Goal: Share content: Share content

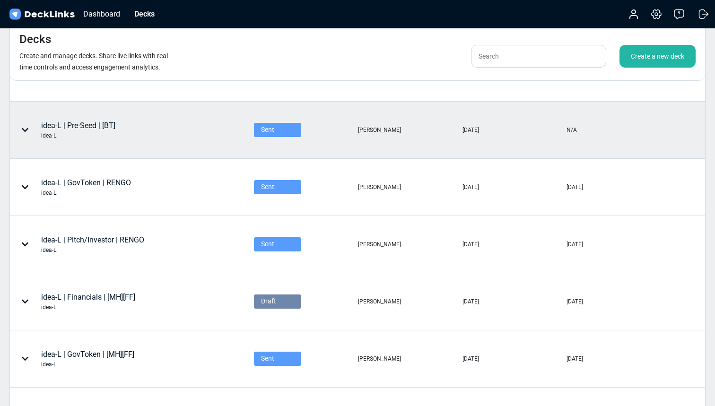
scroll to position [93, 0]
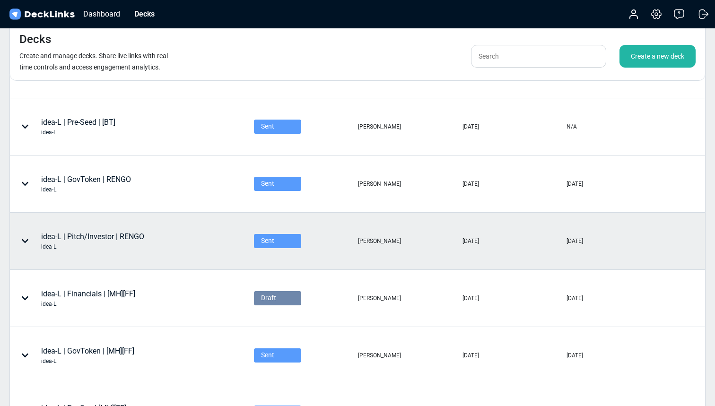
click at [235, 234] on div "idea-L | Pitch/Investor | RENGO idea-L" at bounding box center [131, 241] width 243 height 56
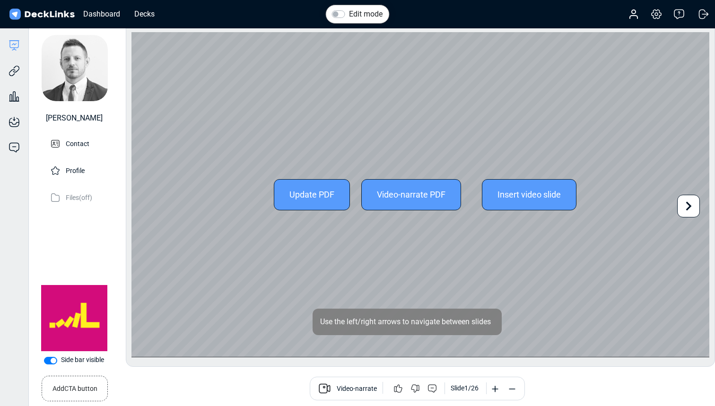
click at [683, 203] on icon at bounding box center [689, 206] width 18 height 18
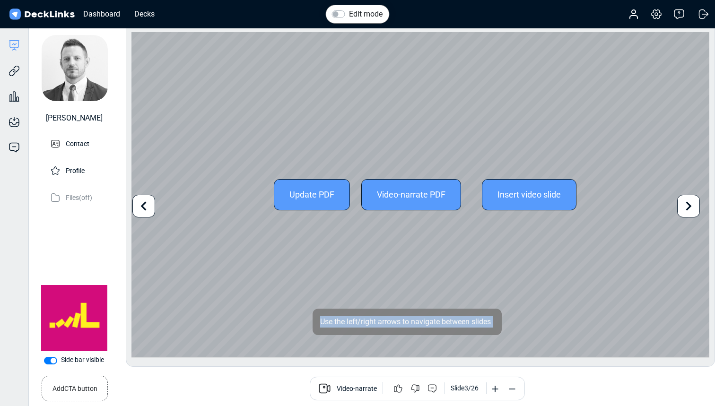
click at [683, 203] on icon at bounding box center [689, 206] width 18 height 18
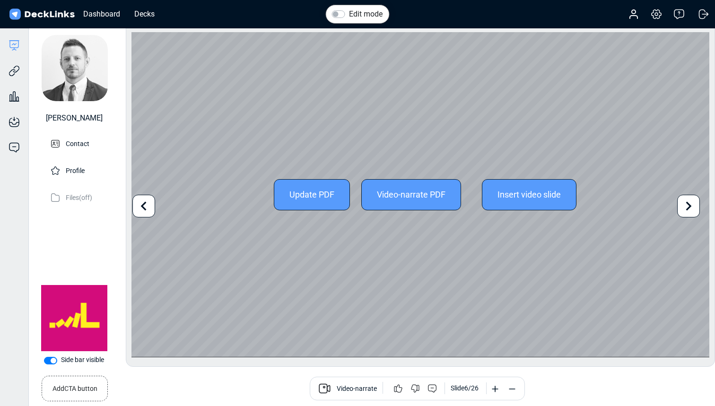
click at [683, 203] on icon at bounding box center [689, 206] width 18 height 18
click at [688, 207] on icon at bounding box center [689, 206] width 18 height 18
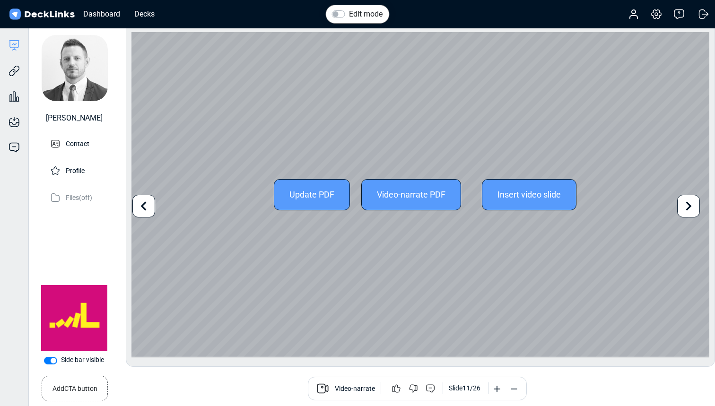
click at [688, 207] on icon at bounding box center [689, 206] width 18 height 18
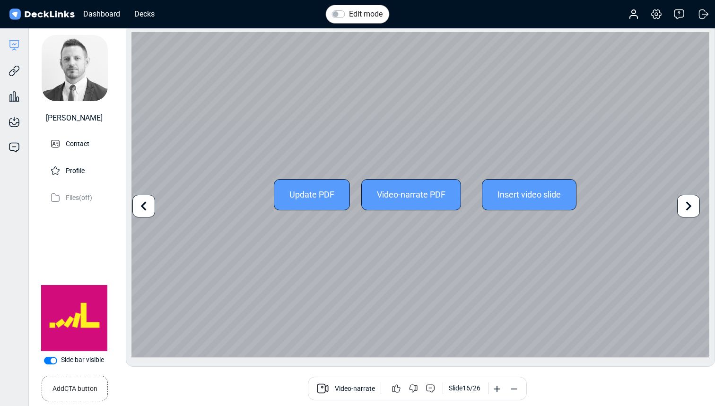
click at [688, 207] on icon at bounding box center [689, 206] width 18 height 18
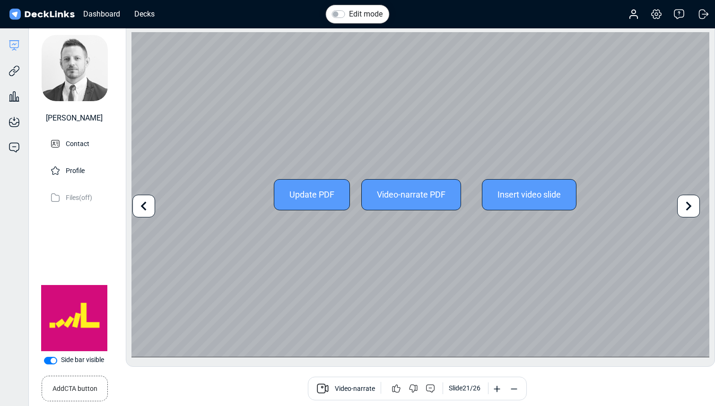
click at [688, 207] on icon at bounding box center [689, 206] width 18 height 18
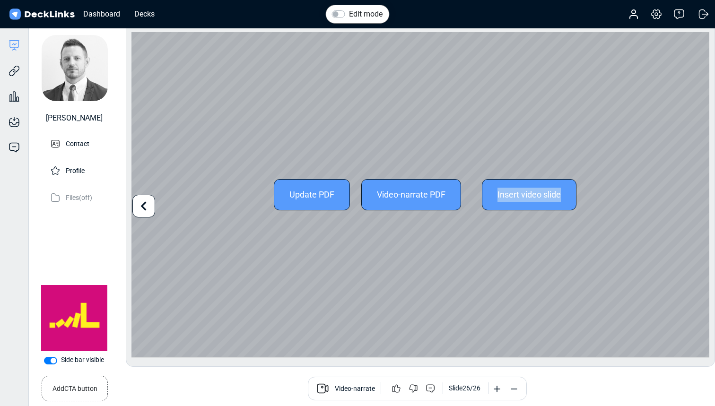
click at [688, 207] on div "Update PDF Video-narrate PDF Insert video slide" at bounding box center [421, 194] width 578 height 325
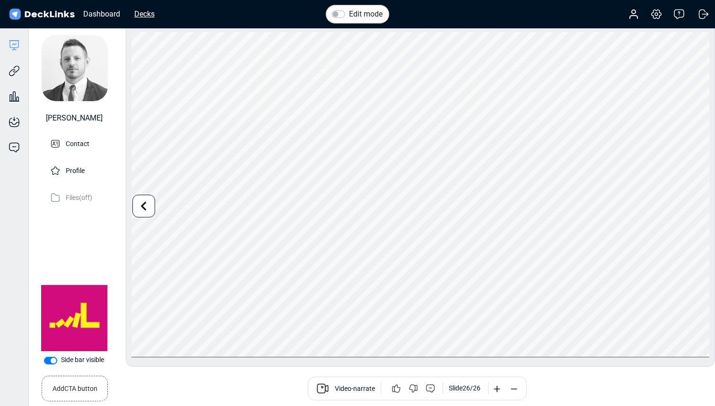
click at [141, 12] on div "Decks" at bounding box center [145, 14] width 30 height 12
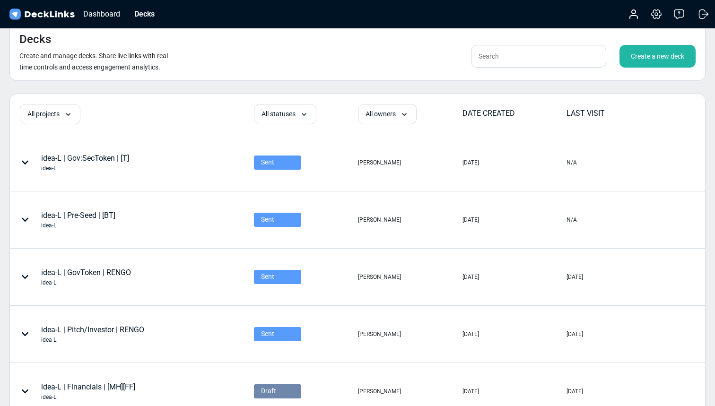
click at [650, 60] on div "Create a new deck" at bounding box center [658, 56] width 76 height 23
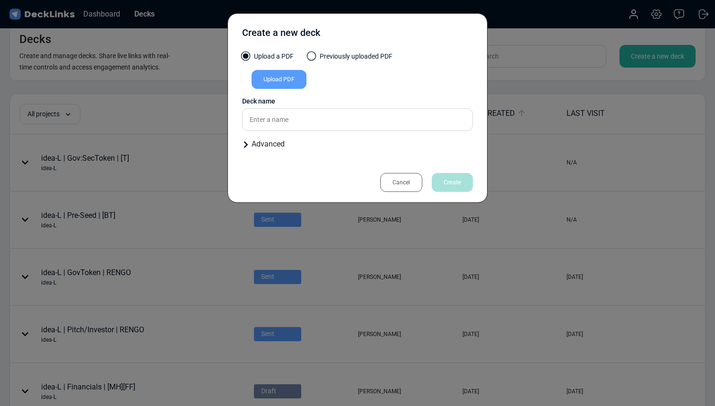
click at [317, 56] on label "Previously uploaded PDF" at bounding box center [350, 59] width 85 height 15
click at [0, 0] on input "Previously uploaded PDF" at bounding box center [0, 0] width 0 height 0
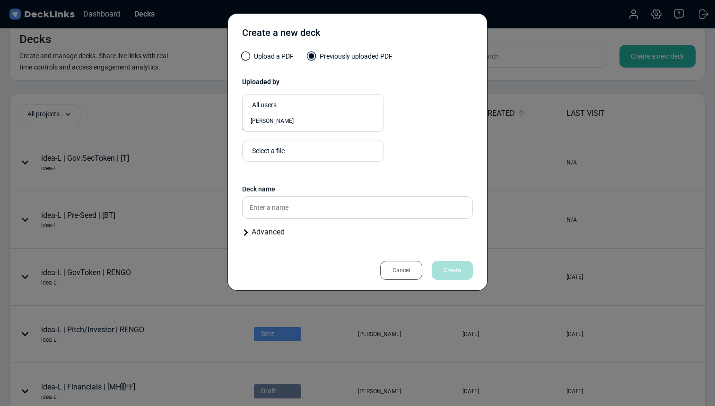
click at [292, 114] on div "[PERSON_NAME]" at bounding box center [313, 121] width 142 height 21
click at [288, 122] on div "[PERSON_NAME]" at bounding box center [313, 121] width 125 height 9
click at [295, 147] on div "Select a file" at bounding box center [310, 150] width 117 height 10
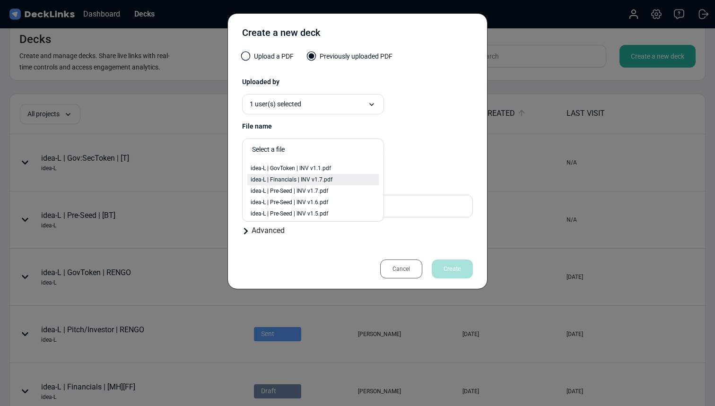
scroll to position [53, 0]
click at [340, 182] on div "idea-L | Pre-Seed | INV v1.7.pdf" at bounding box center [313, 180] width 125 height 9
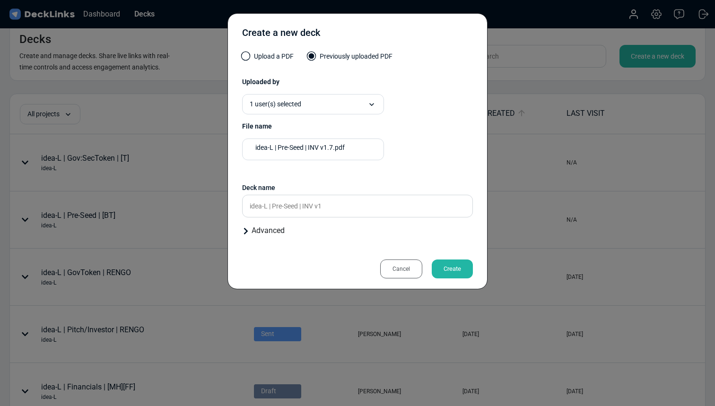
click at [417, 163] on div "idea-L | Pre-Seed | INV v1.7.pdf Presentation files must be PDF format." at bounding box center [357, 153] width 231 height 29
click at [406, 211] on input "idea-L | Pre-Seed | INV v1" at bounding box center [357, 206] width 231 height 23
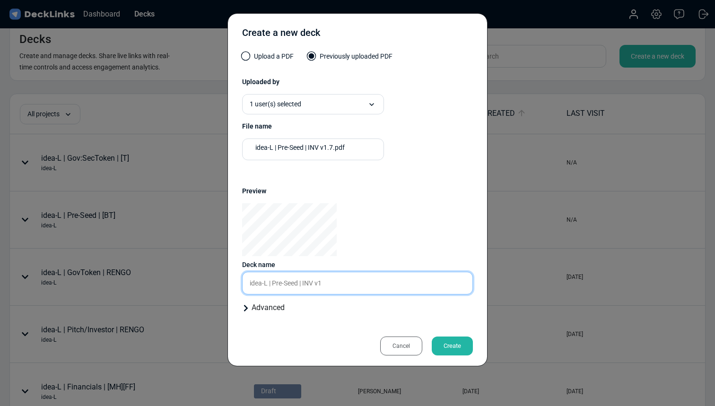
drag, startPoint x: 331, startPoint y: 284, endPoint x: 300, endPoint y: 285, distance: 30.8
click at [300, 285] on input "idea-L | Pre-Seed | INV v1" at bounding box center [357, 283] width 231 height 23
type input "idea-L | Pre-Seed [TP]"
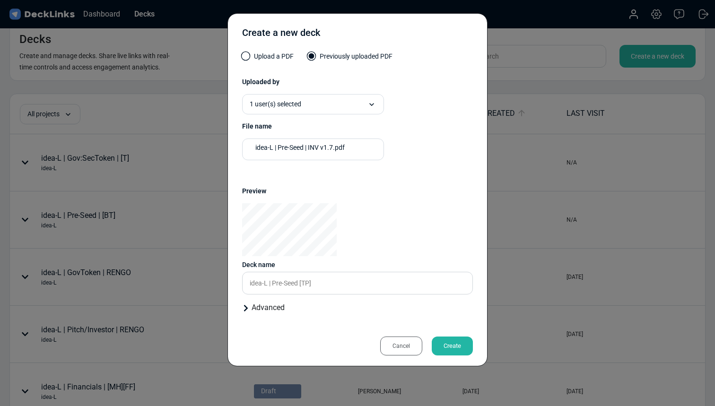
click at [286, 308] on div "Advanced" at bounding box center [357, 307] width 231 height 11
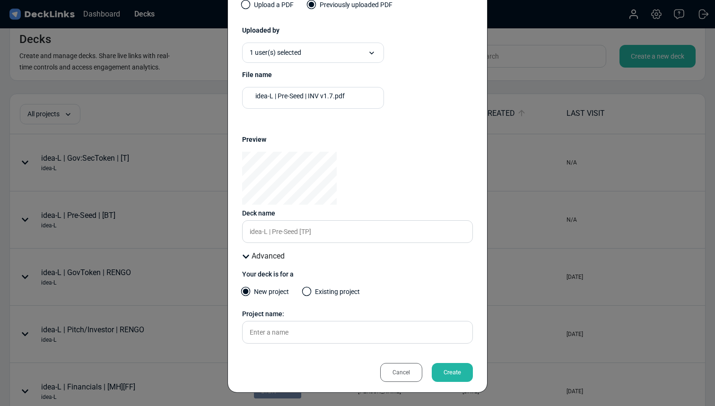
scroll to position [52, 0]
click at [314, 291] on label "Existing project" at bounding box center [331, 294] width 57 height 15
click at [0, 0] on input "Existing project" at bounding box center [0, 0] width 0 height 0
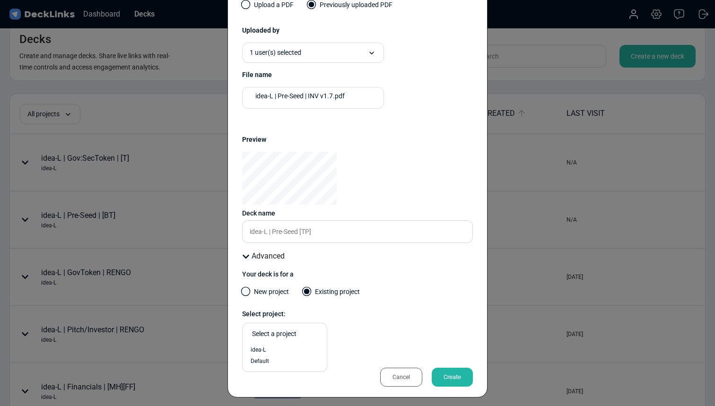
click at [312, 336] on div "Select a project" at bounding box center [287, 334] width 70 height 10
click at [306, 349] on div "idea-L" at bounding box center [285, 350] width 68 height 9
click at [454, 377] on div "Create" at bounding box center [452, 377] width 41 height 19
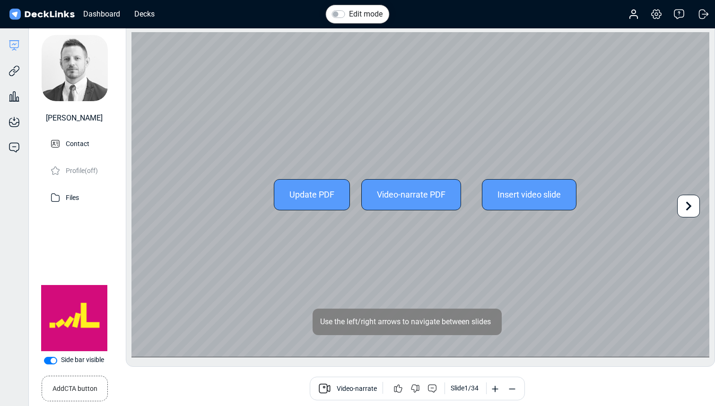
click at [688, 203] on icon at bounding box center [690, 206] width 6 height 9
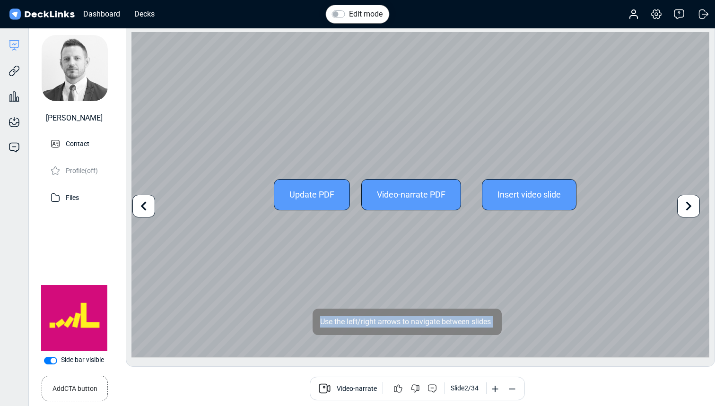
click at [688, 203] on icon at bounding box center [690, 206] width 6 height 9
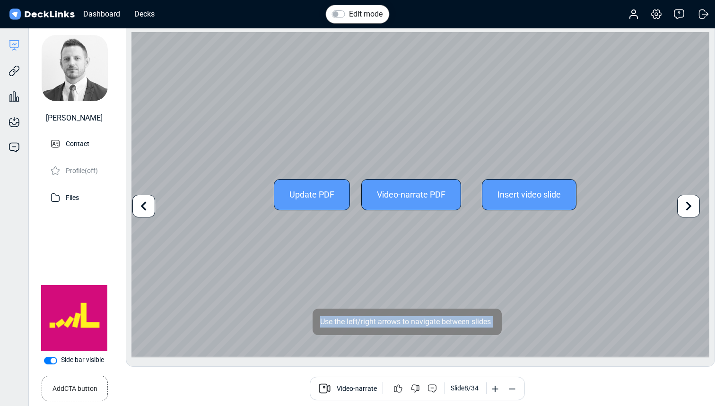
click at [688, 203] on icon at bounding box center [690, 206] width 6 height 9
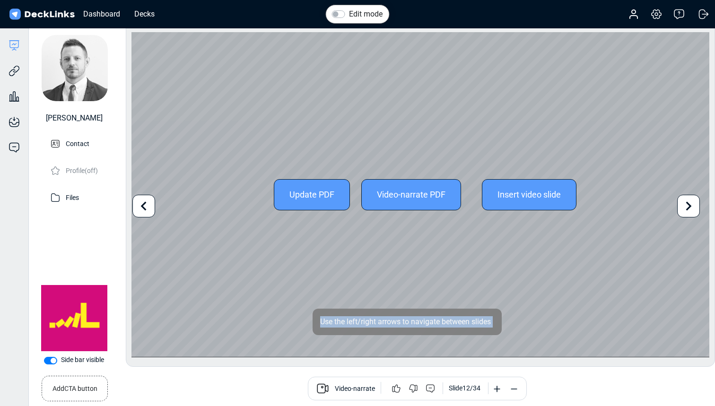
click at [688, 203] on icon at bounding box center [690, 206] width 6 height 9
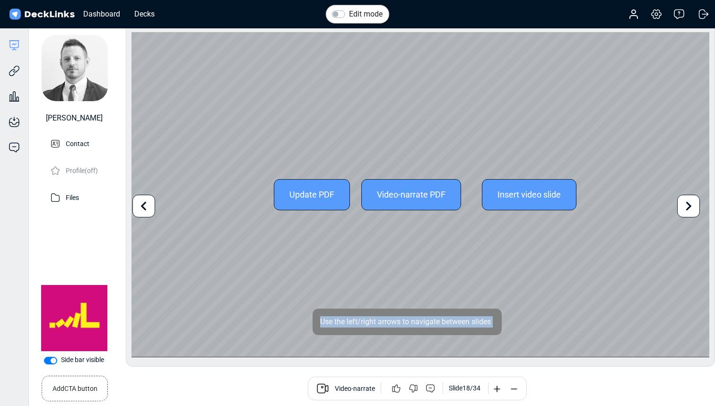
click at [688, 203] on icon at bounding box center [690, 206] width 6 height 9
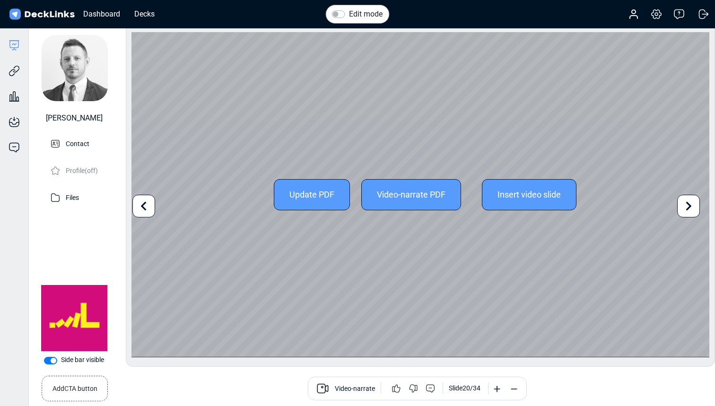
click at [688, 203] on icon at bounding box center [690, 206] width 6 height 9
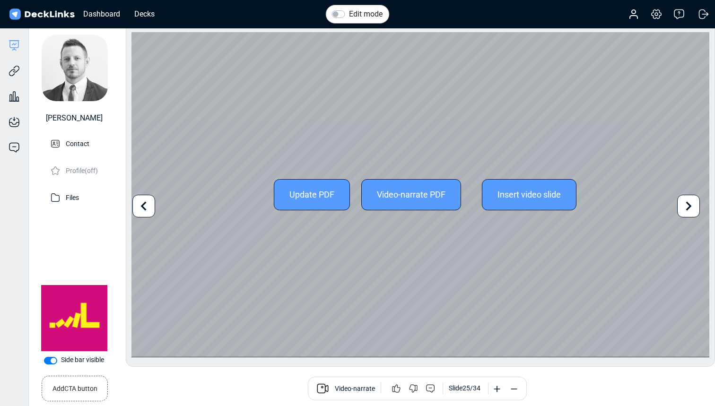
click at [688, 203] on icon at bounding box center [690, 206] width 6 height 9
click at [148, 206] on icon at bounding box center [144, 206] width 18 height 18
click at [685, 208] on icon at bounding box center [689, 206] width 18 height 18
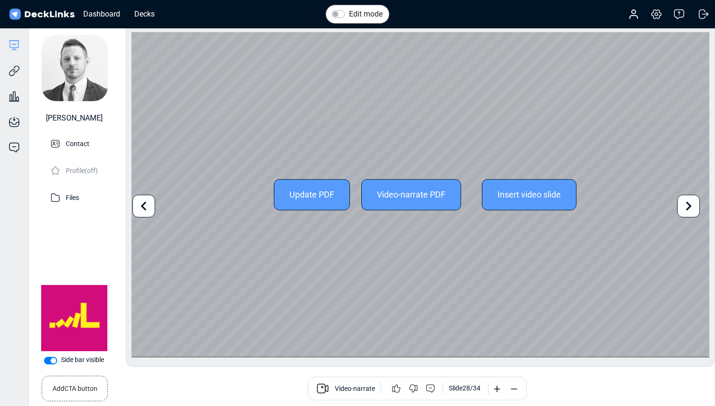
click at [690, 206] on icon at bounding box center [690, 206] width 6 height 9
click at [690, 206] on div "Update PDF Video-narrate PDF Insert video slide Use the left/right arrows to na…" at bounding box center [421, 194] width 578 height 325
click at [690, 206] on icon at bounding box center [690, 206] width 6 height 9
click at [690, 206] on div "Update PDF Video-narrate PDF Insert video slide Use the left/right arrows to na…" at bounding box center [421, 194] width 578 height 325
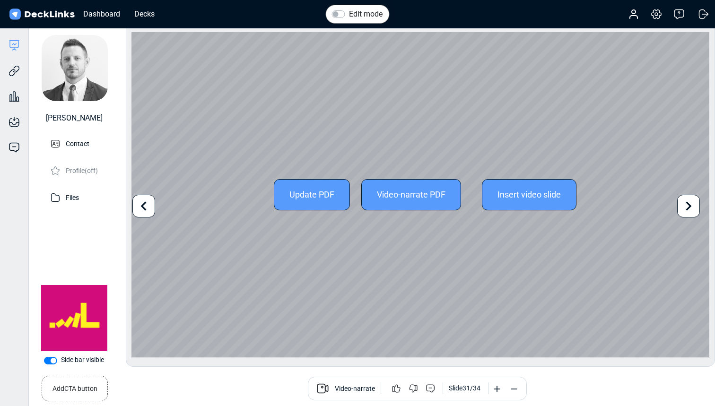
click at [690, 204] on icon at bounding box center [689, 206] width 18 height 18
click at [690, 204] on div "Update PDF Video-narrate PDF Insert video slide" at bounding box center [421, 194] width 578 height 325
click at [314, 194] on div "Update PDF" at bounding box center [312, 194] width 76 height 31
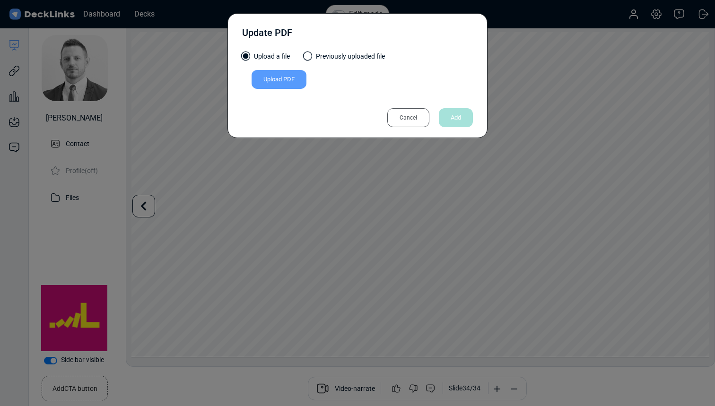
click at [290, 70] on div "Upload PDF" at bounding box center [279, 79] width 55 height 19
click at [0, 0] on input "Upload PDF" at bounding box center [0, 0] width 0 height 0
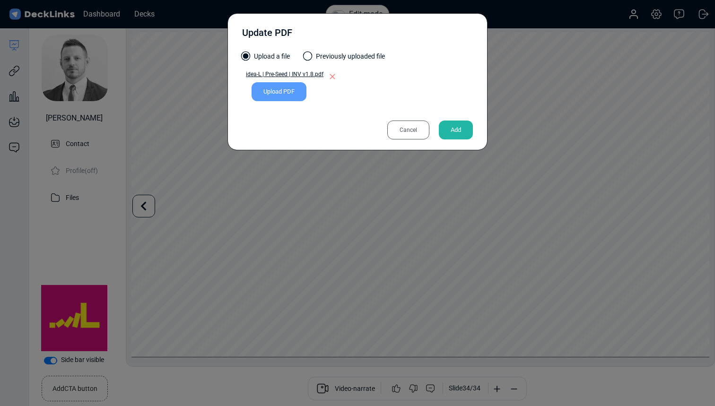
click at [457, 129] on div "Add" at bounding box center [456, 130] width 34 height 19
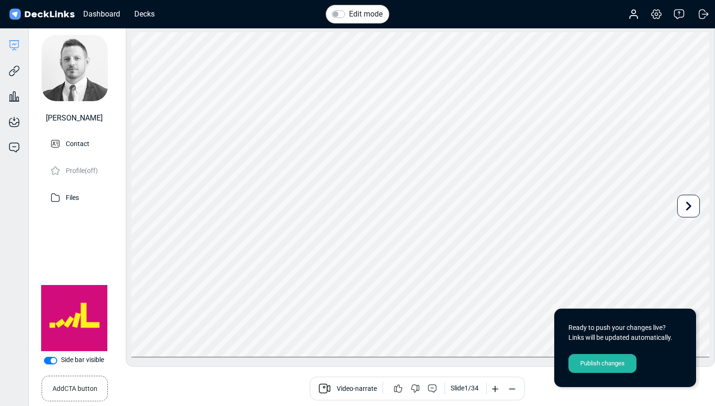
click at [624, 364] on div "Publish changes" at bounding box center [603, 363] width 68 height 19
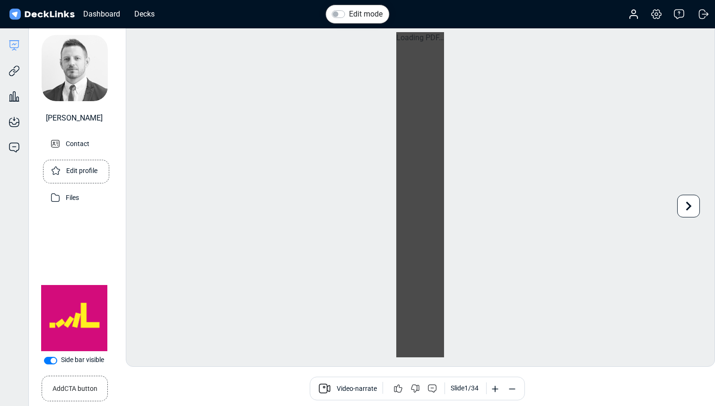
click at [88, 166] on p "Edit profile" at bounding box center [81, 170] width 31 height 12
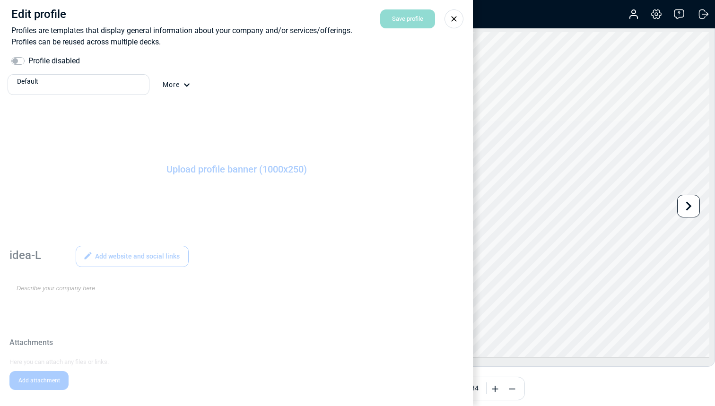
click at [47, 56] on label "Profile disabled" at bounding box center [54, 60] width 52 height 11
click at [19, 56] on input "Profile disabled" at bounding box center [15, 59] width 8 height 9
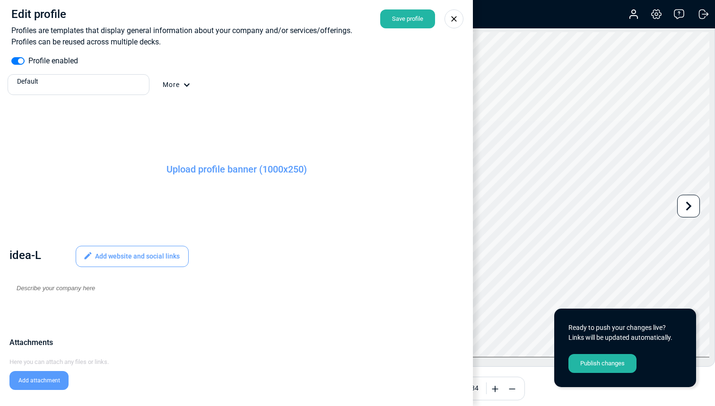
click at [28, 62] on label "Profile enabled" at bounding box center [53, 60] width 50 height 11
click at [19, 62] on input "Profile enabled" at bounding box center [15, 59] width 8 height 9
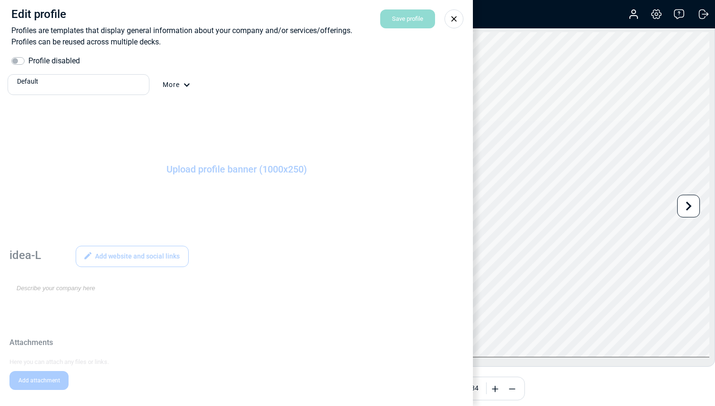
click at [28, 62] on label "Profile disabled" at bounding box center [54, 60] width 52 height 11
click at [19, 62] on input "Profile disabled" at bounding box center [15, 59] width 8 height 9
checkbox input "true"
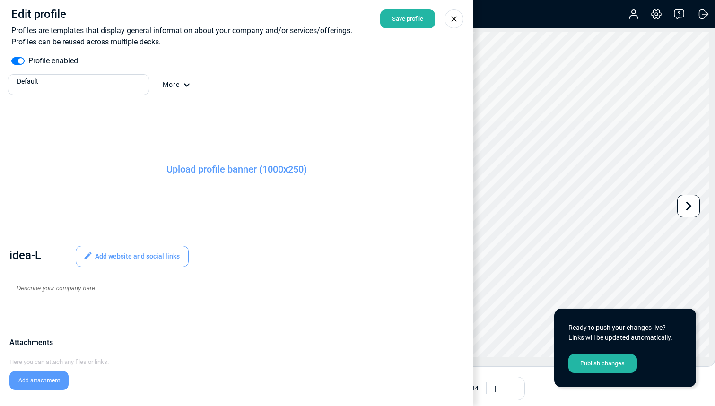
click at [144, 88] on div "Default" at bounding box center [79, 85] width 132 height 21
click at [102, 115] on div "idea-L" at bounding box center [78, 117] width 134 height 10
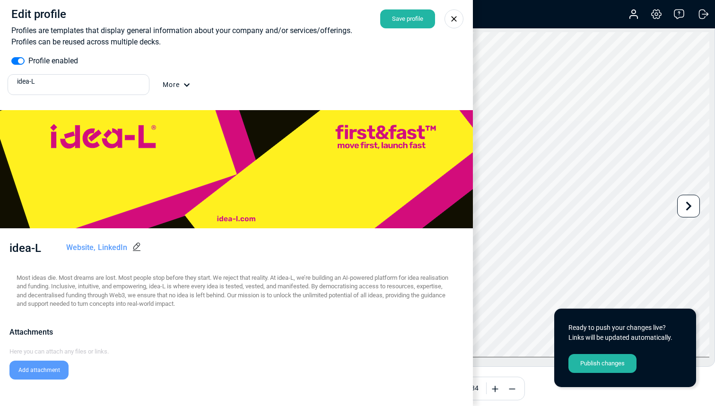
click at [457, 22] on icon at bounding box center [453, 18] width 9 height 9
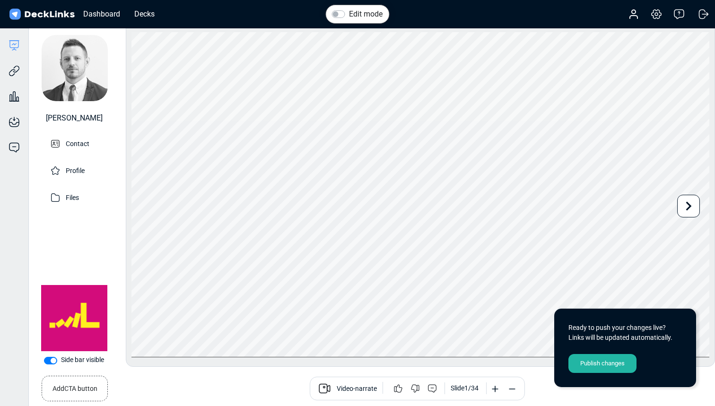
click at [609, 368] on div "Publish changes" at bounding box center [603, 363] width 68 height 19
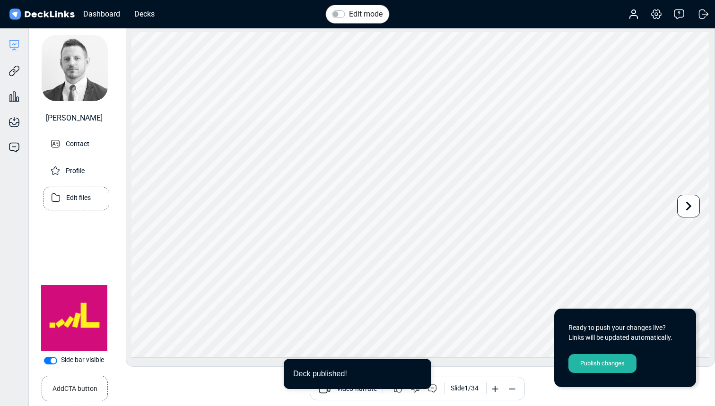
click at [81, 194] on p "Edit files" at bounding box center [78, 197] width 25 height 12
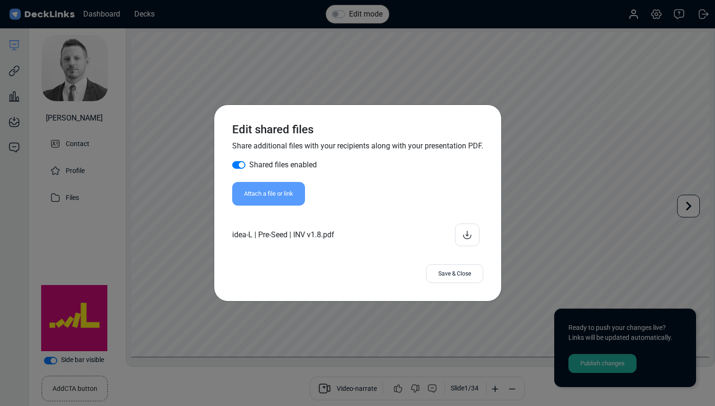
click at [249, 162] on label "Shared files enabled" at bounding box center [283, 164] width 68 height 11
click at [239, 162] on input "Shared files enabled" at bounding box center [236, 163] width 8 height 9
checkbox input "false"
click at [455, 275] on div "Save & Close" at bounding box center [454, 273] width 57 height 19
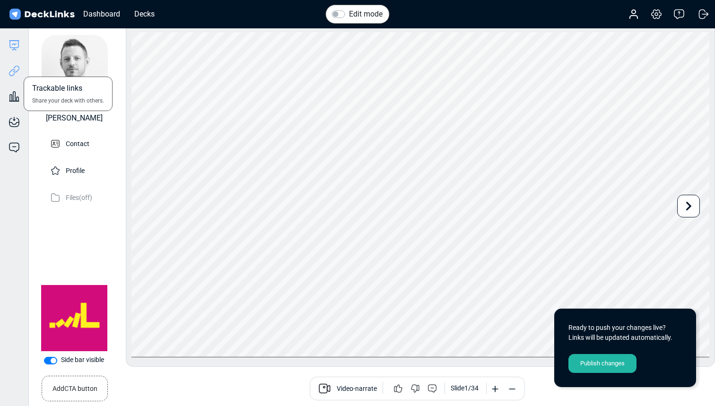
click at [16, 70] on icon at bounding box center [14, 70] width 11 height 11
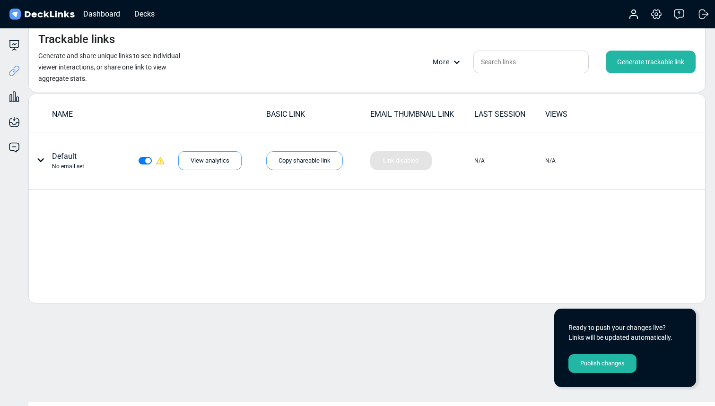
click at [664, 61] on div "Generate trackable link" at bounding box center [651, 62] width 90 height 23
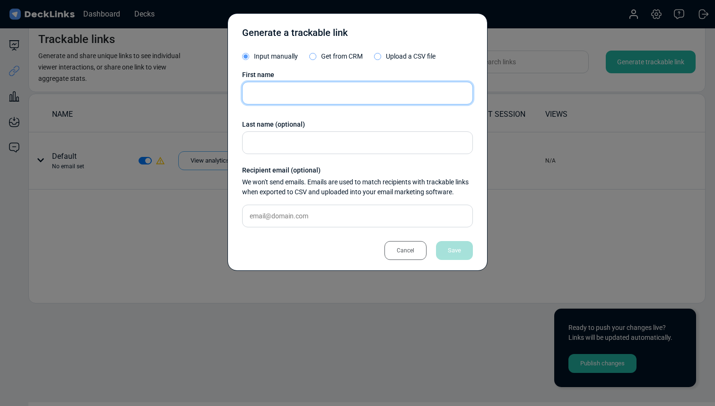
click at [347, 90] on input "text" at bounding box center [357, 93] width 231 height 23
type input "[PERSON_NAME]"
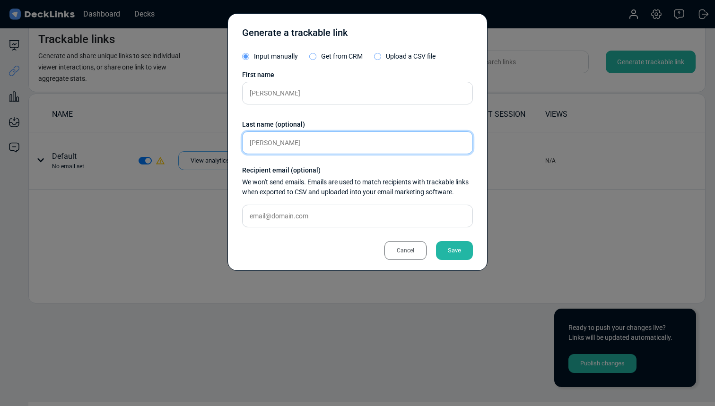
type input "[PERSON_NAME]"
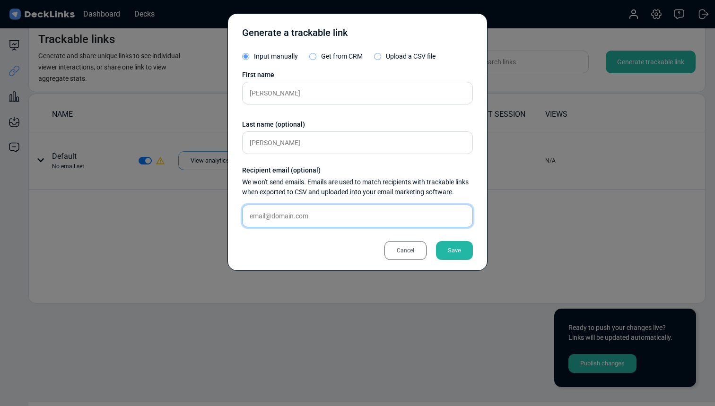
click at [319, 220] on input "text" at bounding box center [357, 216] width 231 height 23
paste input "[PERSON_NAME][EMAIL_ADDRESS][DOMAIN_NAME]"
click at [254, 215] on input "[PERSON_NAME][EMAIL_ADDRESS][DOMAIN_NAME]" at bounding box center [357, 216] width 231 height 23
type input "[PERSON_NAME][EMAIL_ADDRESS][DOMAIN_NAME]"
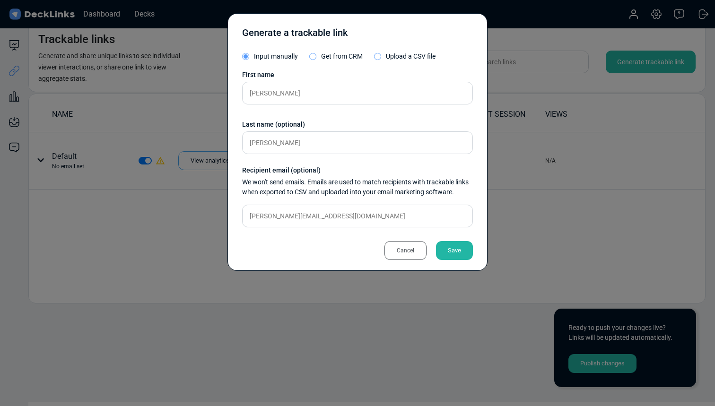
click at [459, 251] on div "Save" at bounding box center [454, 250] width 37 height 19
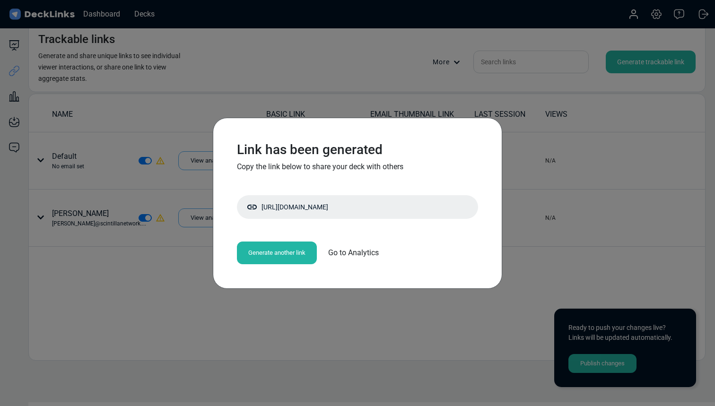
click at [308, 316] on div "Link has been generated Copy the link below to share your deck with others [URL…" at bounding box center [357, 203] width 715 height 406
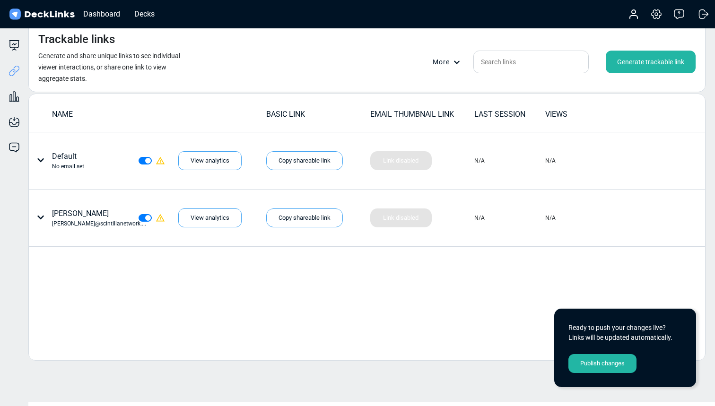
click at [296, 314] on div "NAME BASIC LINK EMAIL THUMBNAIL LINK LAST SESSION VIEWS Default No email set Yo…" at bounding box center [367, 227] width 678 height 267
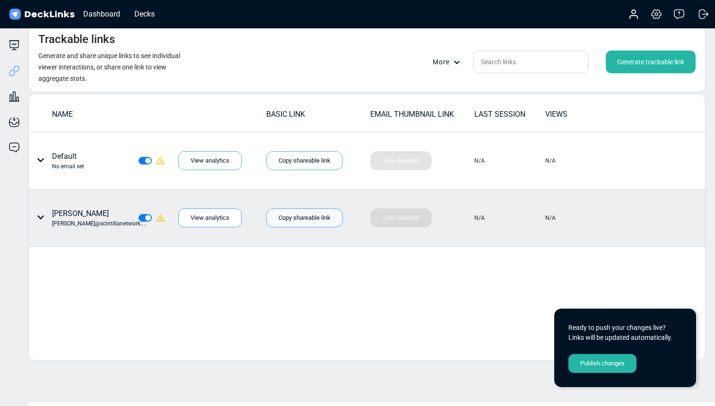
click at [311, 216] on div "Copy shareable link" at bounding box center [304, 218] width 77 height 19
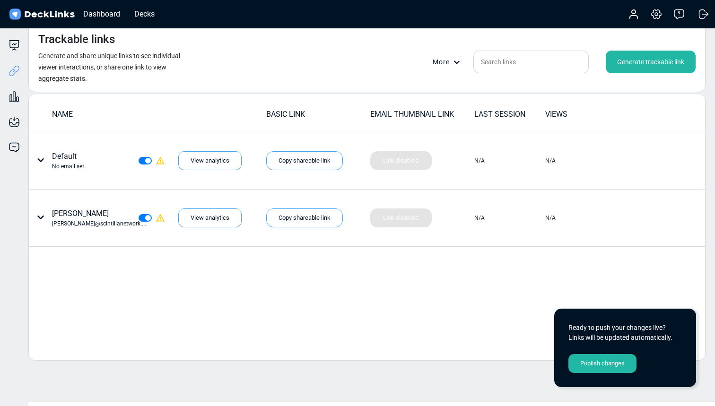
click at [603, 364] on div "Publish changes" at bounding box center [603, 363] width 68 height 19
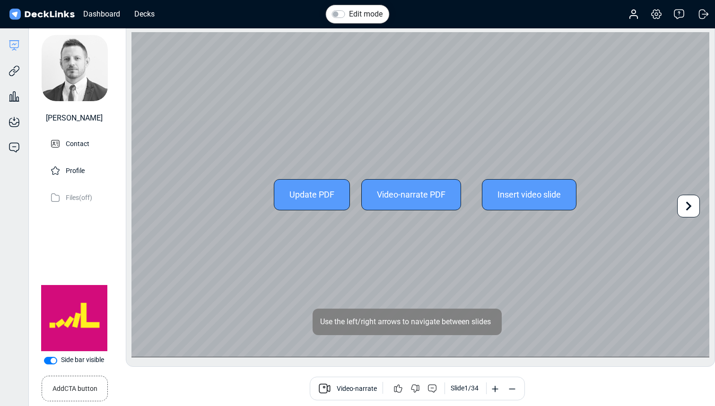
click at [684, 205] on icon at bounding box center [689, 206] width 18 height 18
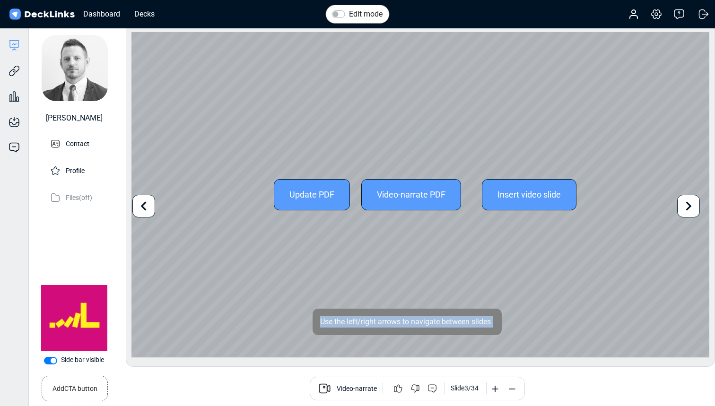
click at [684, 205] on icon at bounding box center [689, 206] width 18 height 18
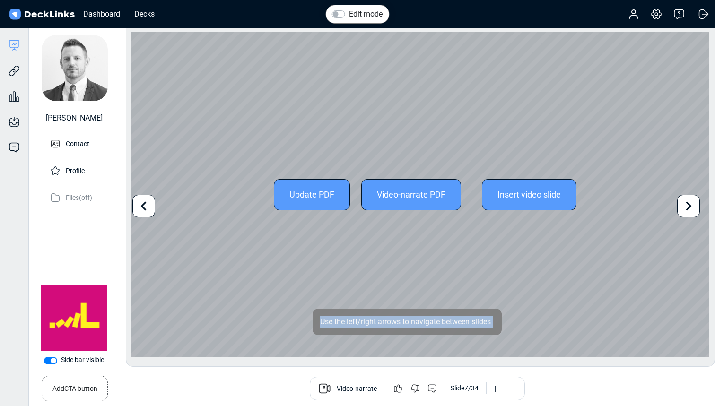
click at [684, 205] on icon at bounding box center [689, 206] width 18 height 18
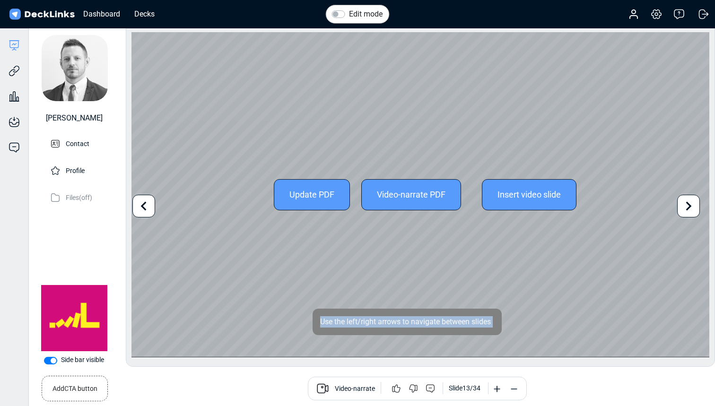
click at [684, 205] on icon at bounding box center [689, 206] width 18 height 18
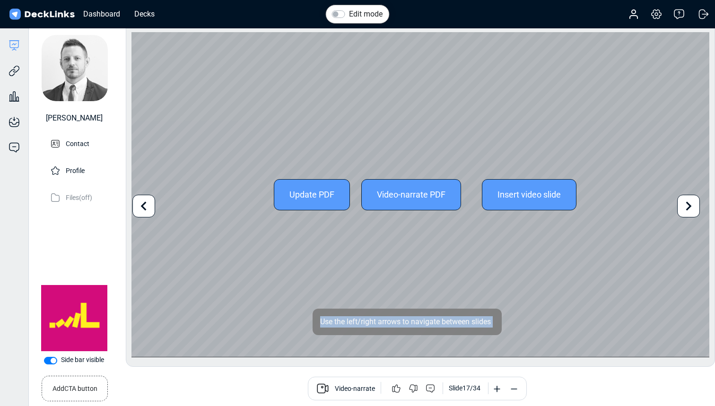
click at [684, 205] on icon at bounding box center [689, 206] width 18 height 18
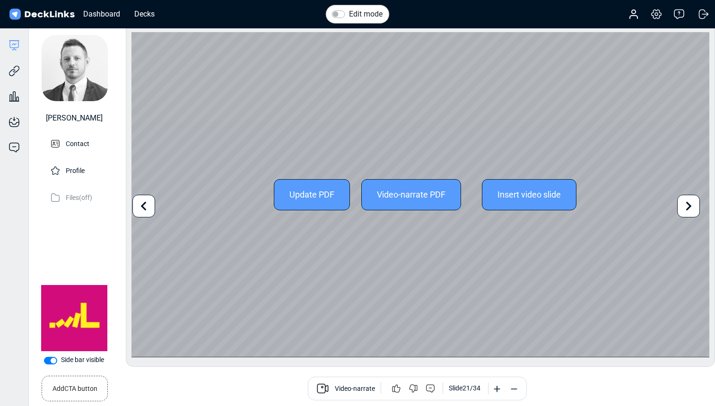
click at [684, 205] on icon at bounding box center [689, 206] width 18 height 18
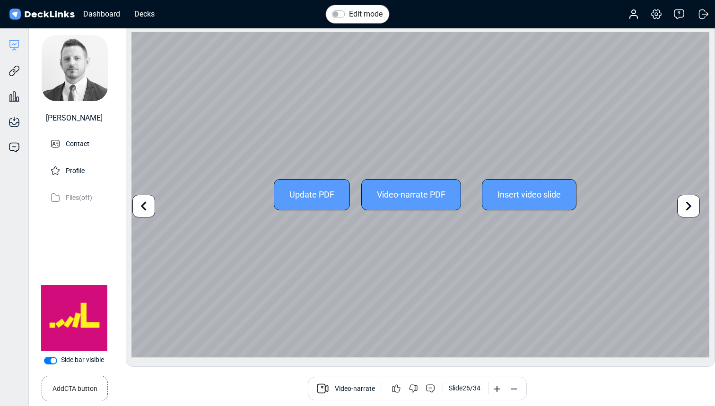
click at [684, 205] on icon at bounding box center [689, 206] width 18 height 18
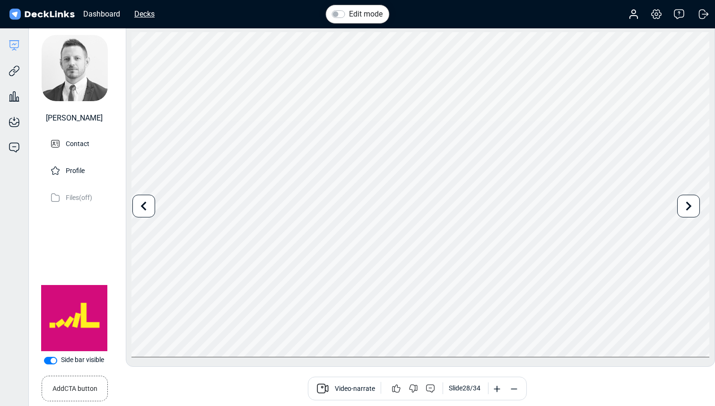
click at [148, 13] on div "Decks" at bounding box center [145, 14] width 30 height 12
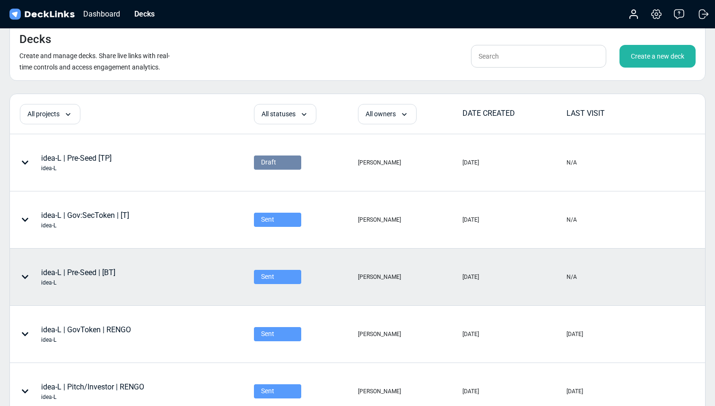
scroll to position [28, 0]
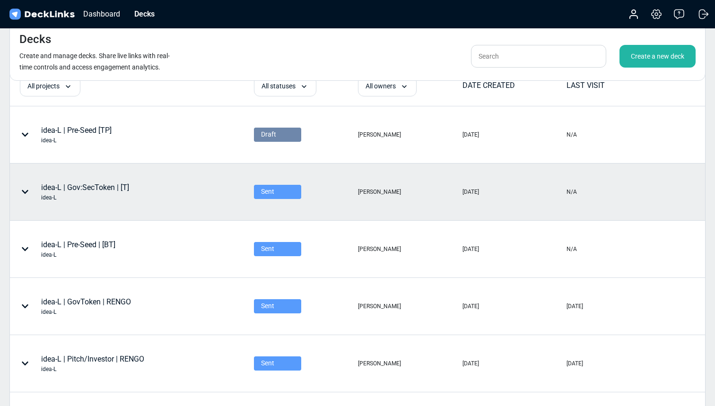
click at [136, 183] on div "idea-L | Gov:SecToken | [T] idea-L" at bounding box center [101, 192] width 182 height 28
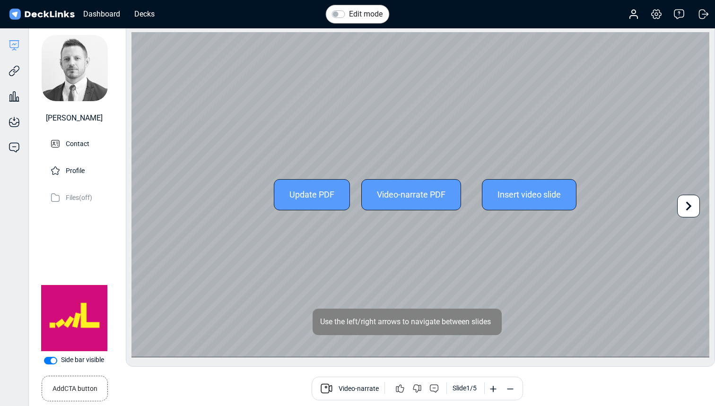
click at [690, 202] on icon at bounding box center [689, 206] width 18 height 18
click at [690, 202] on div "Update PDF Video-narrate PDF Insert video slide" at bounding box center [421, 194] width 578 height 325
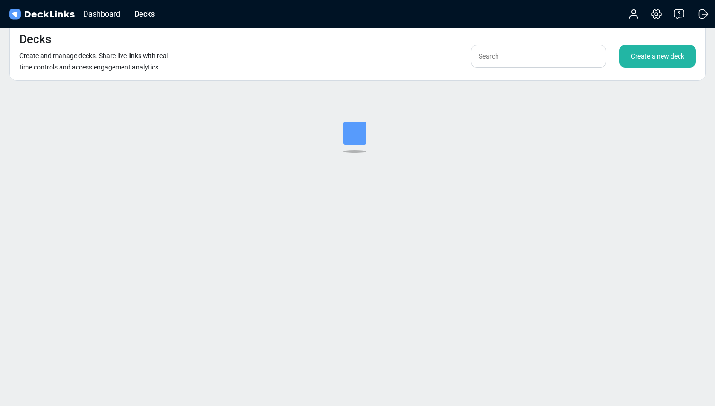
scroll to position [11, 0]
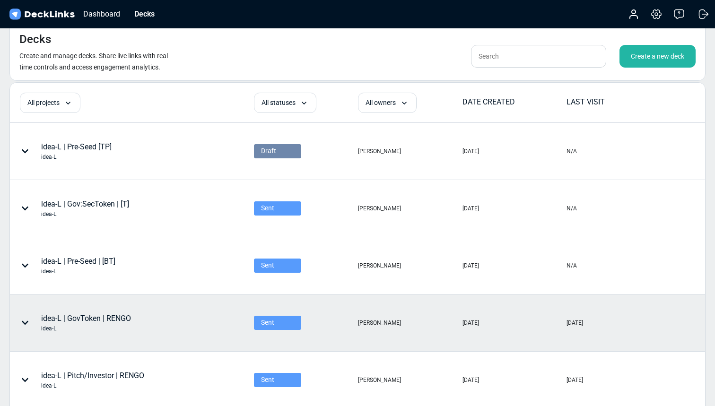
click at [123, 318] on div "idea-L | GovToken | RENGO idea-L" at bounding box center [86, 323] width 90 height 20
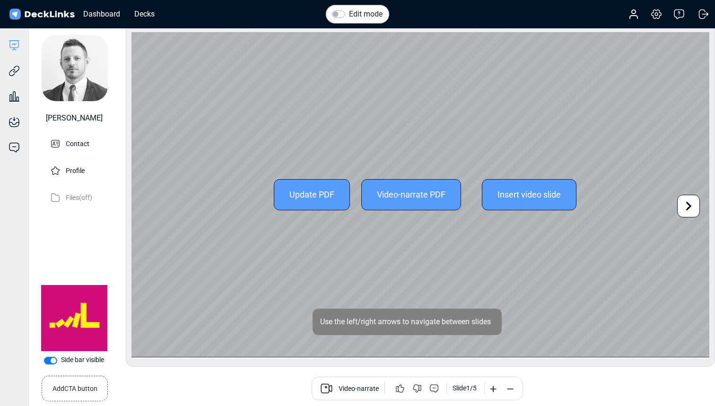
click at [692, 201] on icon at bounding box center [689, 206] width 18 height 18
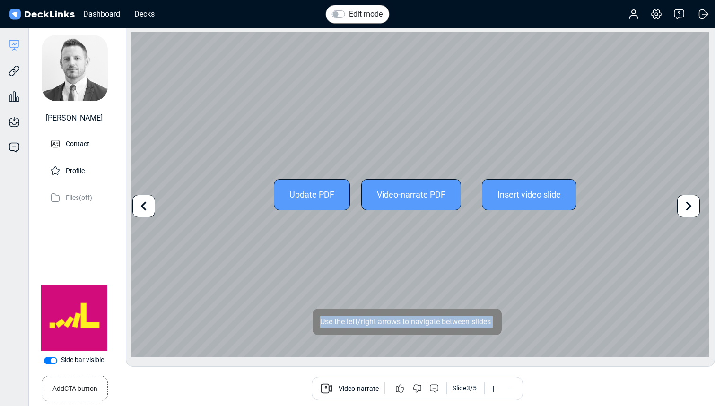
click at [692, 201] on icon at bounding box center [689, 206] width 18 height 18
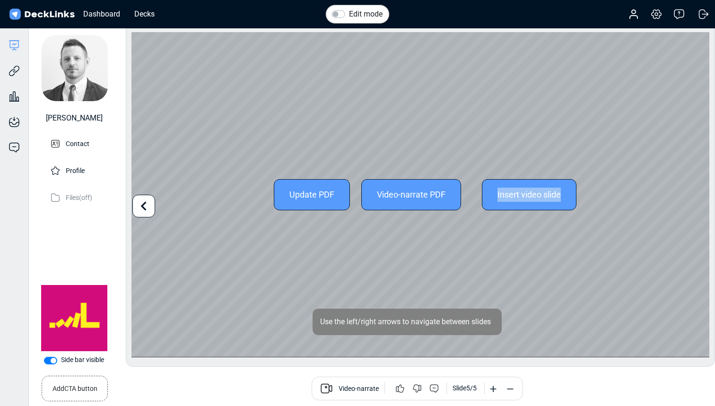
click at [692, 201] on div "Update PDF Video-narrate PDF Insert video slide" at bounding box center [421, 194] width 578 height 325
click at [150, 208] on icon at bounding box center [144, 206] width 18 height 18
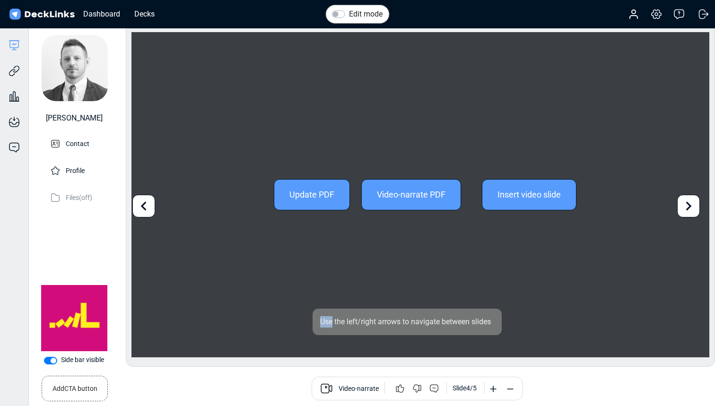
click at [150, 208] on icon at bounding box center [144, 206] width 18 height 18
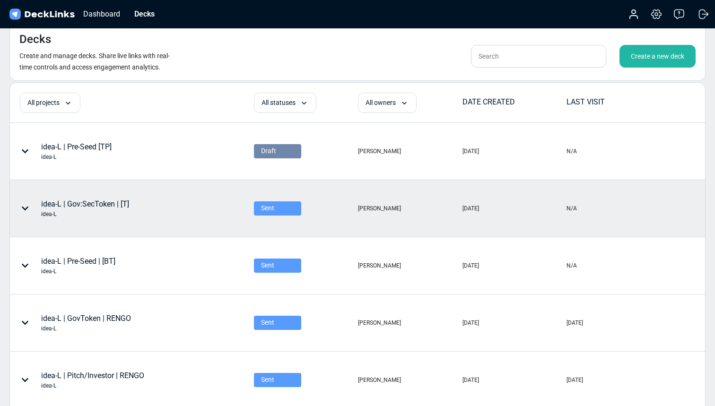
scroll to position [39, 0]
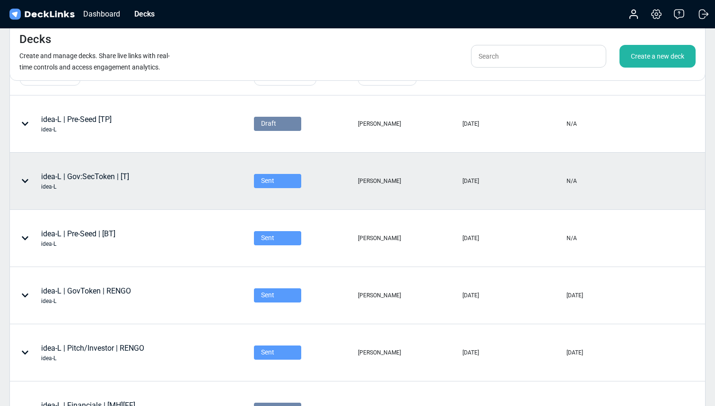
click at [635, 176] on div "N/A" at bounding box center [619, 181] width 104 height 56
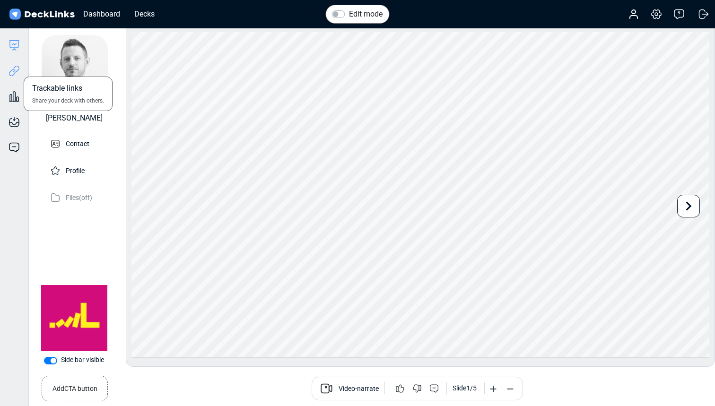
click at [15, 71] on icon at bounding box center [14, 70] width 11 height 11
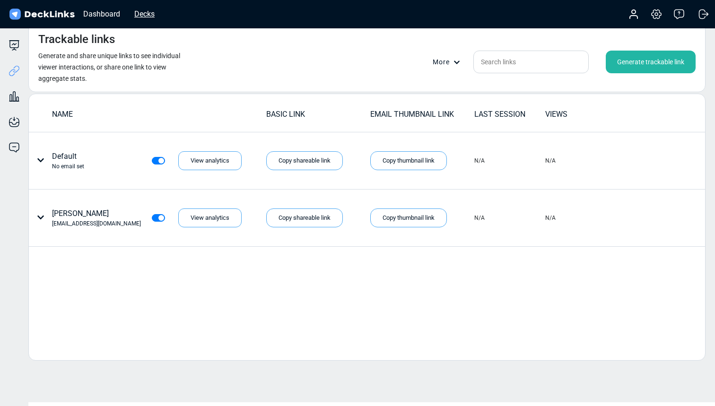
click at [146, 14] on div "Decks" at bounding box center [145, 14] width 30 height 12
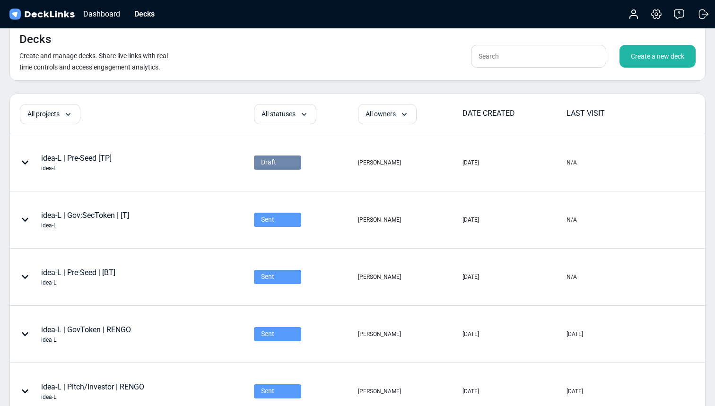
click at [655, 54] on div "Create a new deck" at bounding box center [658, 56] width 76 height 23
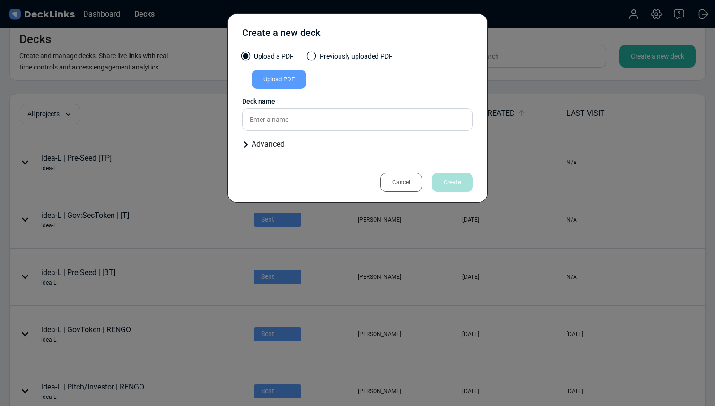
click at [314, 57] on span at bounding box center [311, 56] width 9 height 9
click at [0, 0] on input "Previously uploaded PDF" at bounding box center [0, 0] width 0 height 0
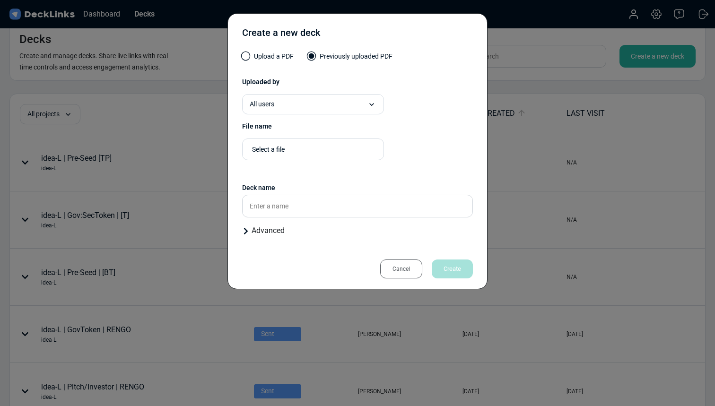
click at [261, 57] on label "Upload a PDF" at bounding box center [268, 59] width 52 height 15
click at [0, 0] on input "Upload a PDF" at bounding box center [0, 0] width 0 height 0
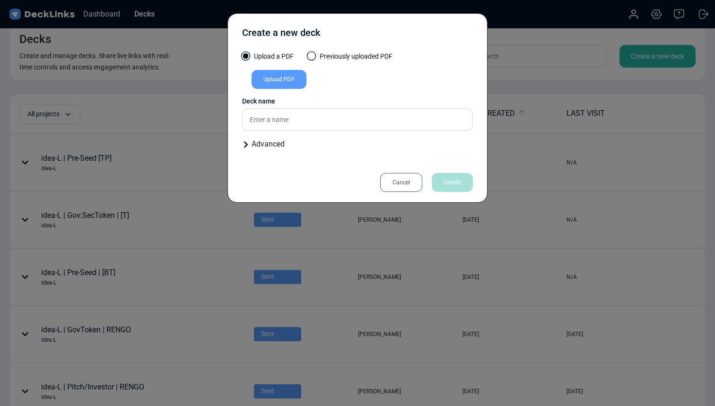
click at [321, 58] on label "Previously uploaded PDF" at bounding box center [350, 59] width 85 height 15
click at [0, 0] on input "Previously uploaded PDF" at bounding box center [0, 0] width 0 height 0
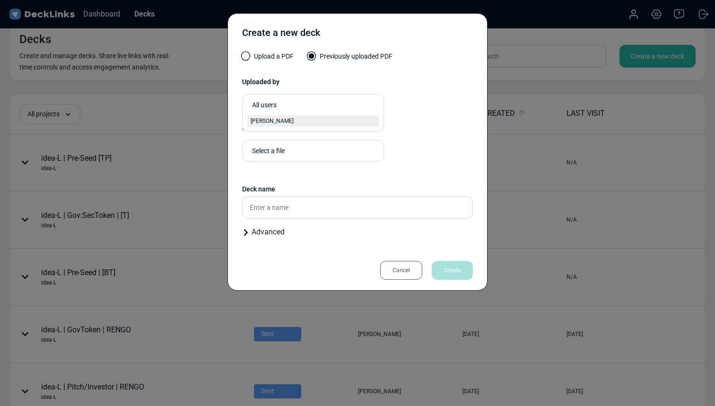
click at [314, 125] on div "[PERSON_NAME]" at bounding box center [313, 121] width 125 height 9
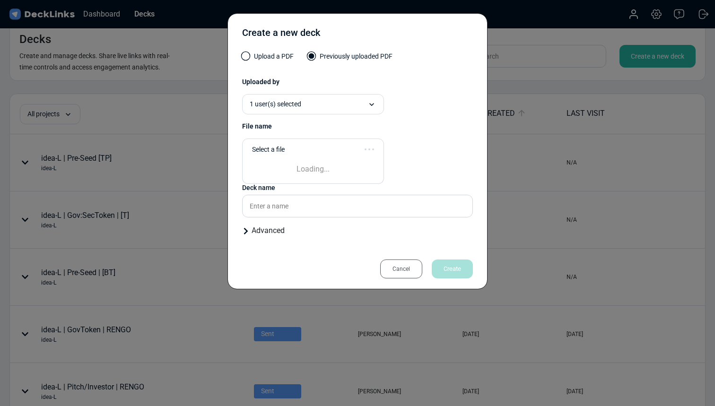
click at [310, 147] on div "Select a file" at bounding box center [310, 150] width 117 height 10
click at [331, 188] on span "idea-L | GovToken | INV v1.1 [R].pdf" at bounding box center [295, 188] width 88 height 9
type input "idea-L | GovToken | INV v1"
click at [423, 132] on div "File name" at bounding box center [357, 127] width 231 height 10
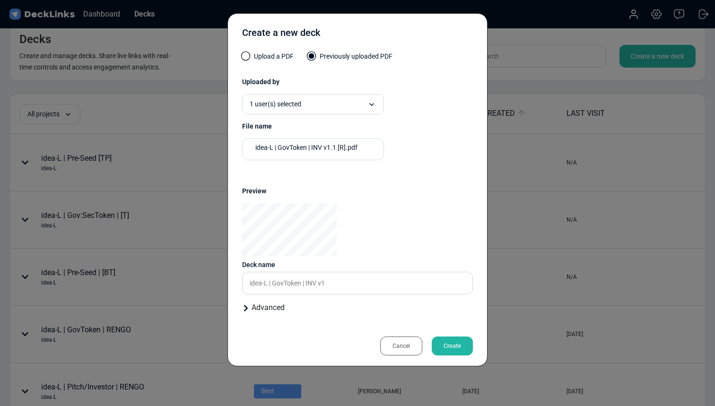
click at [260, 309] on div "Advanced" at bounding box center [357, 307] width 231 height 11
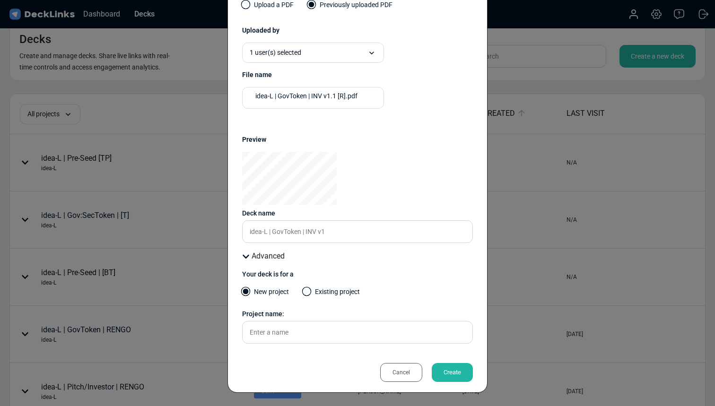
scroll to position [52, 0]
click at [364, 94] on div "idea-L | GovToken | INV v1.1 [R].pdf" at bounding box center [315, 96] width 120 height 10
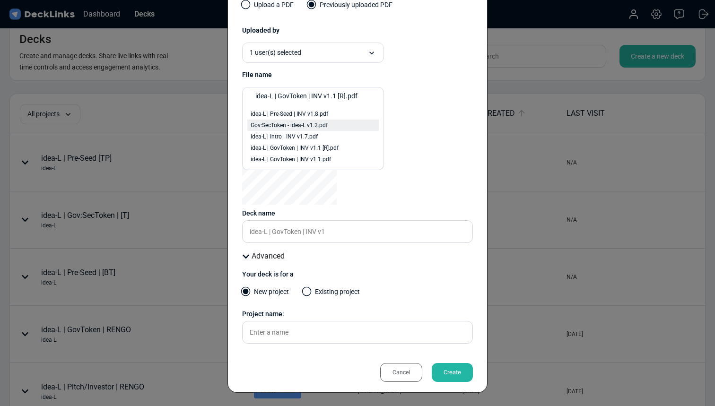
click at [325, 126] on span "Gov:SecToken - idea-L v1.2.pdf" at bounding box center [289, 125] width 77 height 9
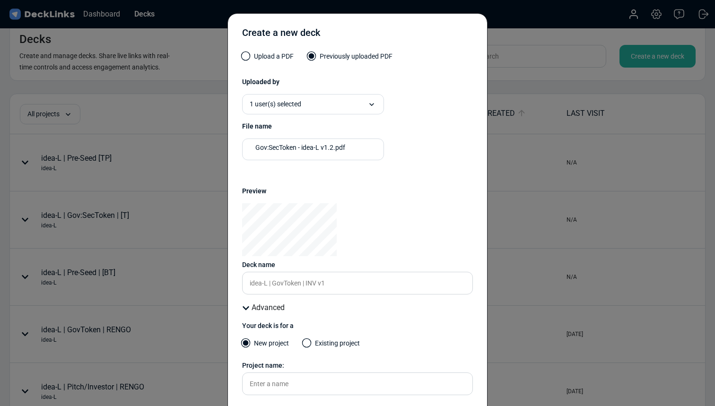
click at [359, 148] on div "Gov:SecToken - idea-L v1.2.pdf" at bounding box center [315, 148] width 120 height 10
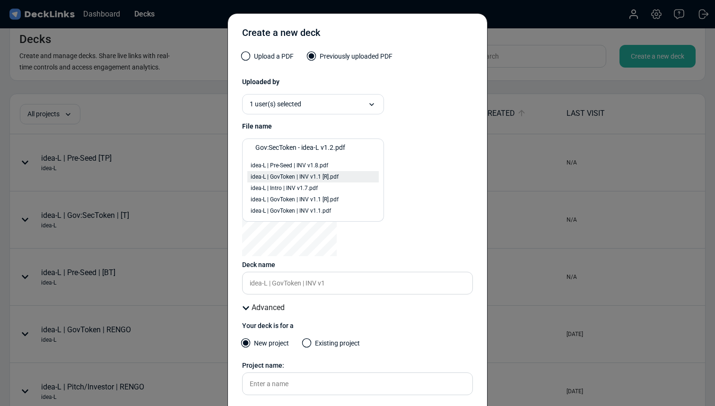
click at [345, 174] on div "idea-L | GovToken | INV v1.1 [R].pdf" at bounding box center [313, 177] width 125 height 9
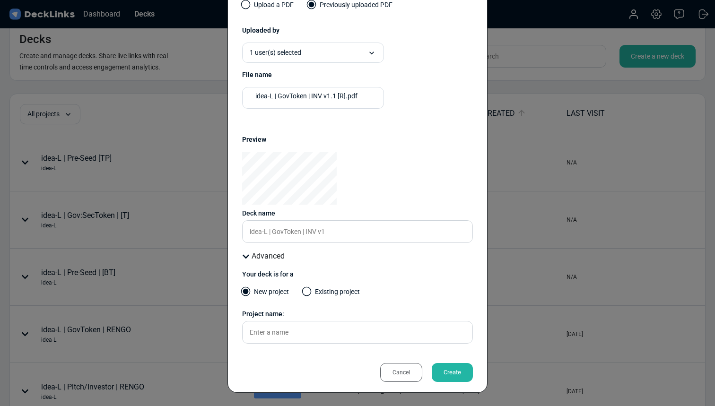
scroll to position [52, 0]
click at [311, 338] on input "text" at bounding box center [357, 332] width 231 height 23
click at [328, 298] on label "Existing project" at bounding box center [331, 294] width 57 height 15
click at [0, 0] on input "Existing project" at bounding box center [0, 0] width 0 height 0
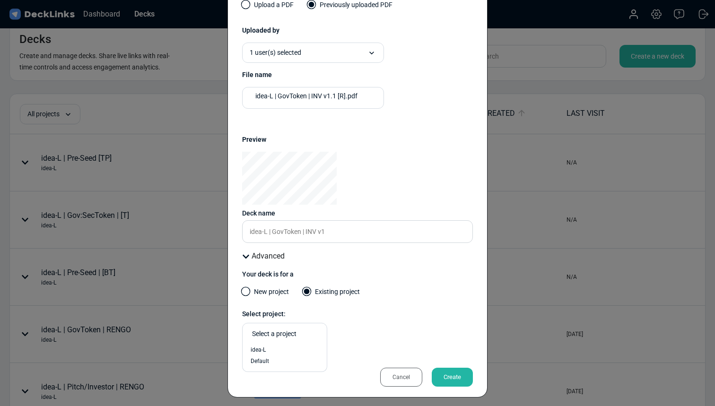
click at [304, 331] on div "Select a project" at bounding box center [287, 334] width 70 height 10
click at [295, 350] on div "idea-L" at bounding box center [285, 350] width 68 height 9
click at [449, 375] on div "Create" at bounding box center [452, 377] width 41 height 19
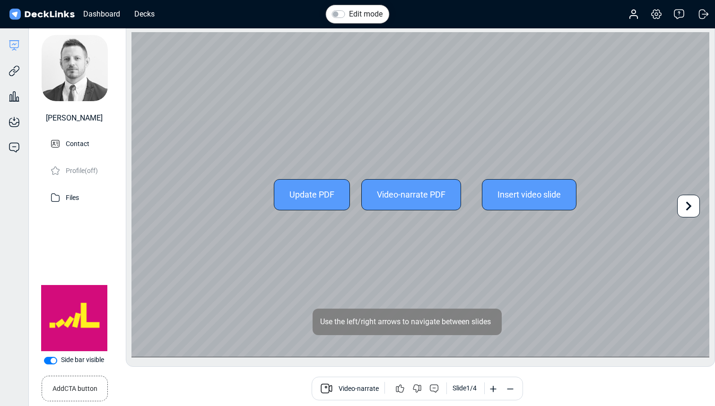
click at [696, 206] on icon at bounding box center [689, 206] width 18 height 18
click at [696, 206] on div "Update PDF Video-narrate PDF Insert video slide" at bounding box center [421, 194] width 578 height 325
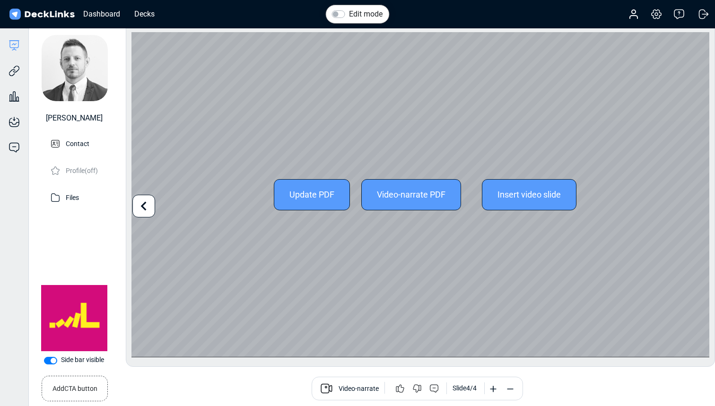
click at [309, 196] on div "Update PDF" at bounding box center [312, 194] width 76 height 31
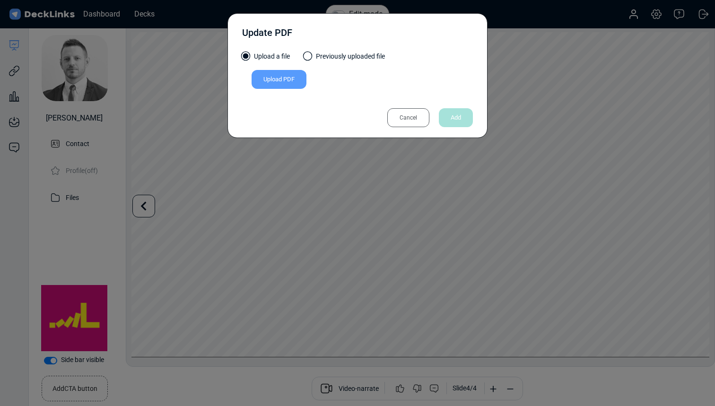
click at [312, 56] on span at bounding box center [307, 56] width 9 height 9
click at [0, 0] on input "Previously uploaded file" at bounding box center [0, 0] width 0 height 0
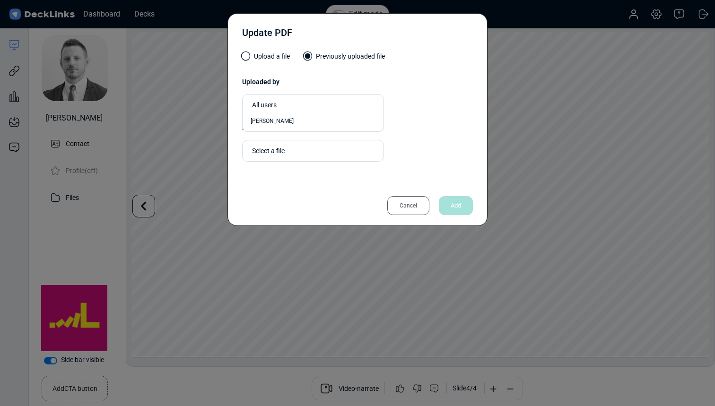
click at [303, 112] on div "All users" at bounding box center [313, 105] width 132 height 16
click at [298, 119] on div "[PERSON_NAME]" at bounding box center [313, 121] width 125 height 9
click at [296, 145] on div "Select a file" at bounding box center [305, 149] width 117 height 16
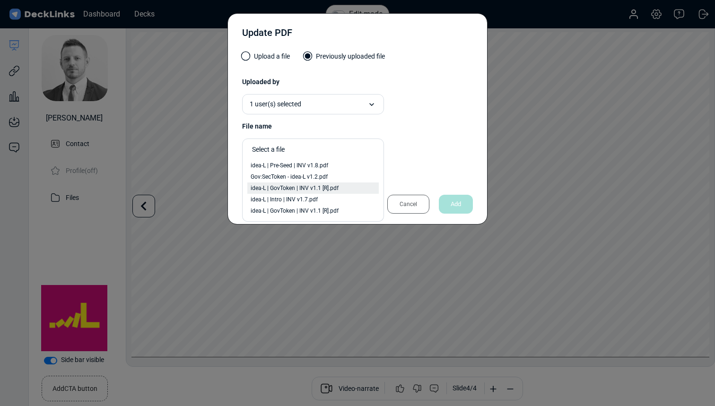
click at [316, 188] on span "idea-L | GovToken | INV v1.1 [R].pdf" at bounding box center [295, 188] width 88 height 9
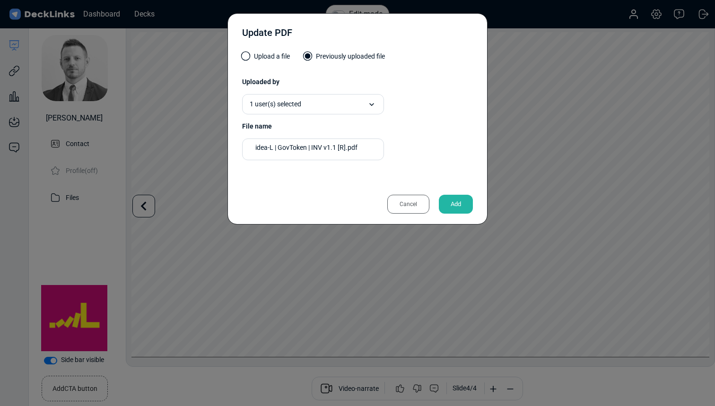
click at [453, 208] on div "Add" at bounding box center [456, 204] width 34 height 19
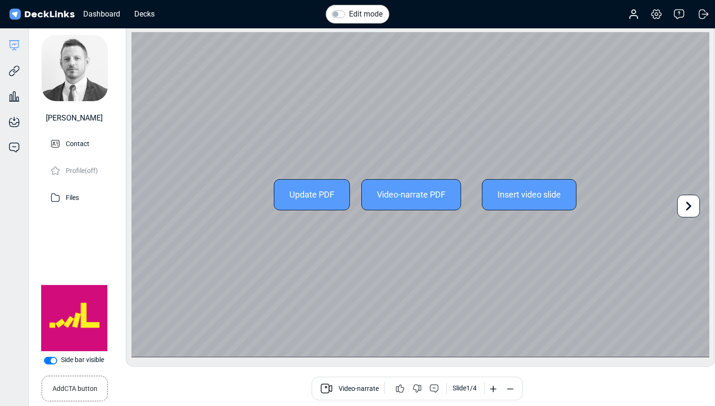
click at [685, 206] on icon at bounding box center [689, 206] width 18 height 18
click at [687, 206] on icon at bounding box center [689, 206] width 18 height 18
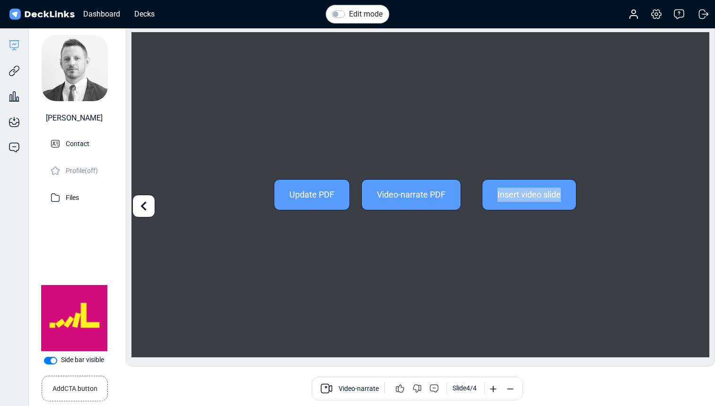
click at [687, 206] on div "Update PDF Video-narrate PDF Insert video slide" at bounding box center [421, 194] width 578 height 325
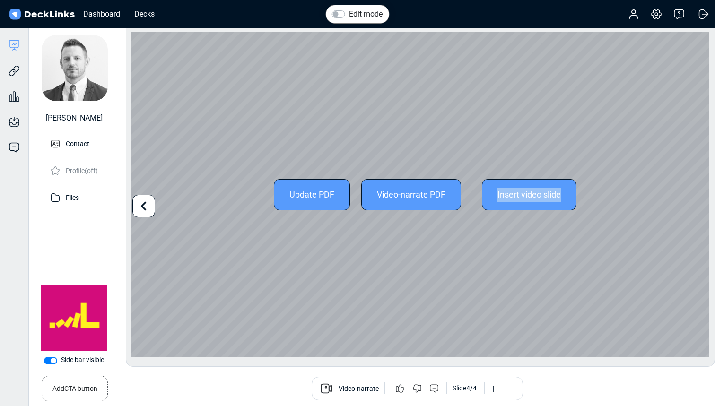
click at [687, 206] on div "Update PDF Video-narrate PDF Insert video slide" at bounding box center [421, 194] width 578 height 325
click at [314, 203] on div "Update PDF" at bounding box center [312, 194] width 76 height 31
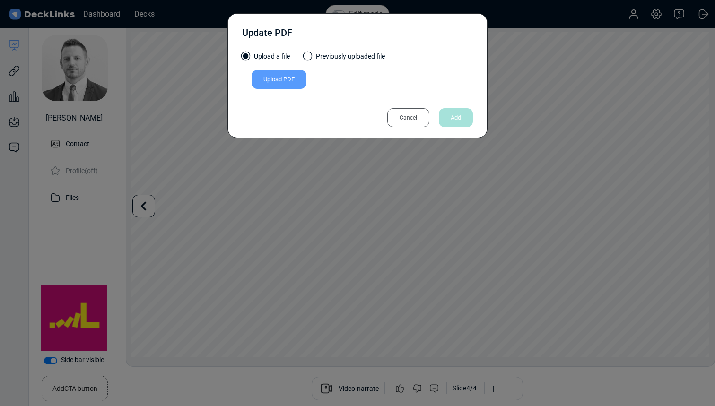
click at [312, 55] on span at bounding box center [307, 56] width 9 height 9
click at [0, 0] on input "Previously uploaded file" at bounding box center [0, 0] width 0 height 0
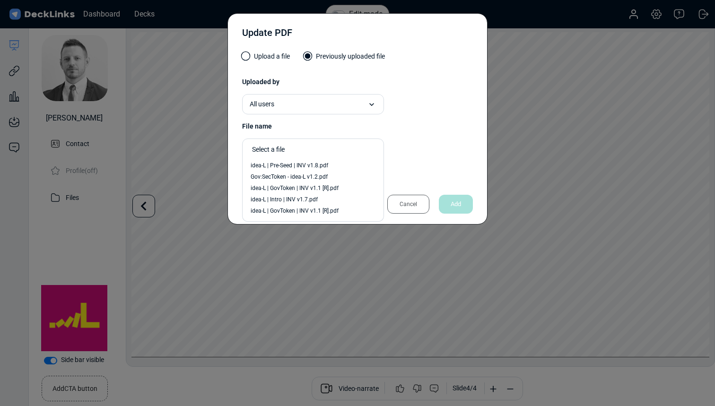
click at [302, 157] on div "Select a file" at bounding box center [310, 149] width 127 height 16
click at [332, 177] on div "Gov:SecToken - idea-L v1.2.pdf" at bounding box center [313, 177] width 125 height 9
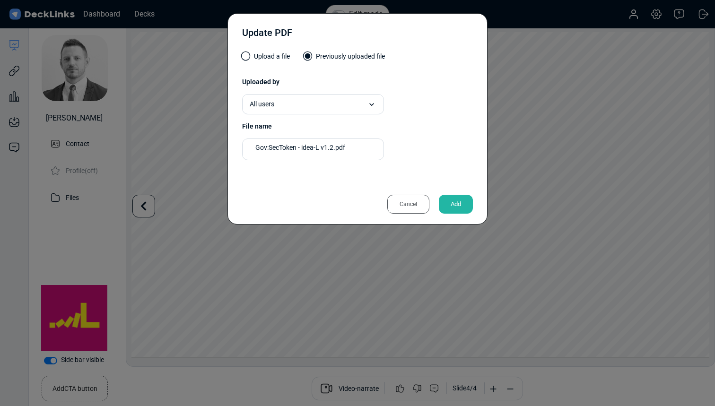
click at [464, 202] on div "Add" at bounding box center [456, 204] width 34 height 19
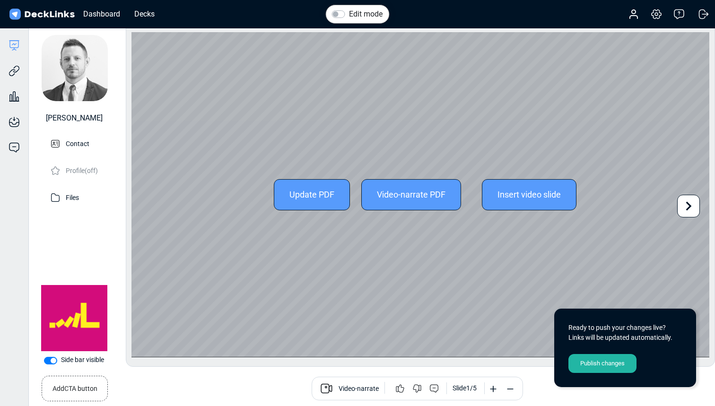
click at [690, 205] on icon at bounding box center [690, 206] width 6 height 9
click at [690, 205] on div "Update PDF Video-narrate PDF Insert video slide" at bounding box center [421, 194] width 578 height 325
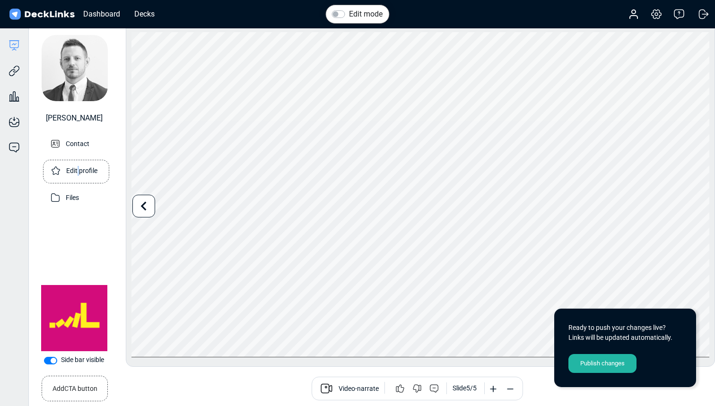
click at [78, 171] on p "Edit profile" at bounding box center [81, 170] width 31 height 12
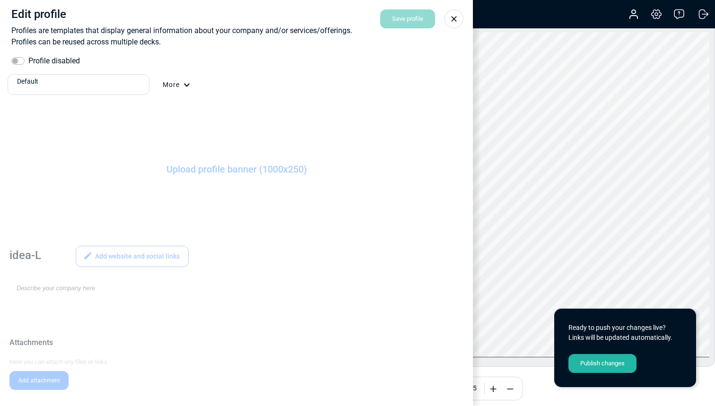
click at [28, 59] on label "Profile disabled" at bounding box center [54, 60] width 52 height 11
click at [19, 59] on input "Profile disabled" at bounding box center [15, 59] width 8 height 9
checkbox input "true"
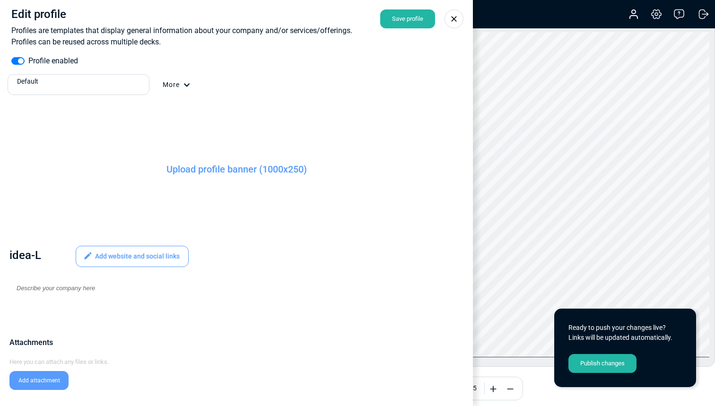
click at [130, 85] on div "Default" at bounding box center [81, 82] width 128 height 10
click at [111, 116] on div "idea-L" at bounding box center [78, 117] width 134 height 10
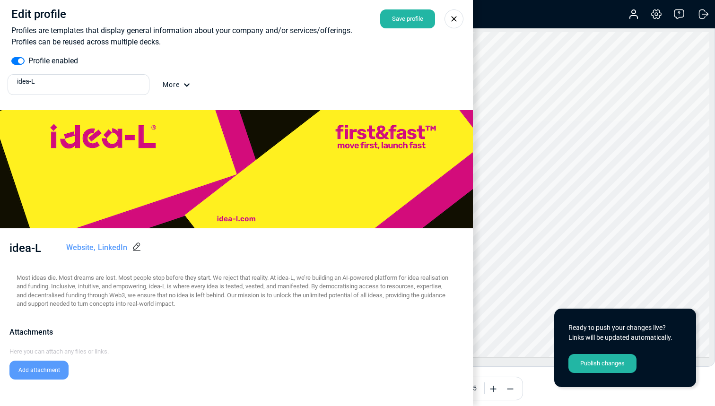
click at [456, 19] on icon at bounding box center [453, 18] width 9 height 9
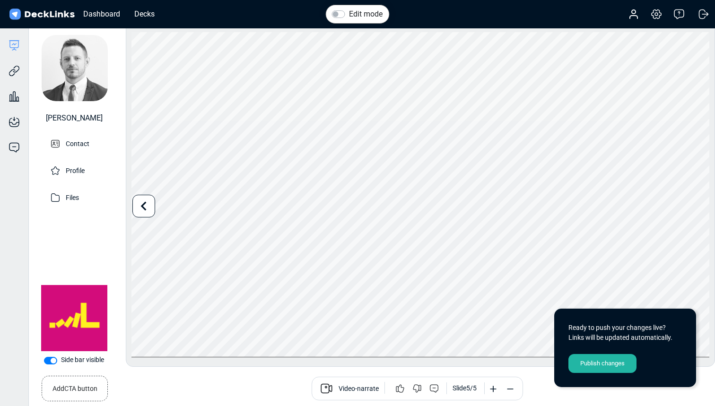
click at [608, 363] on div "Publish changes" at bounding box center [603, 363] width 68 height 19
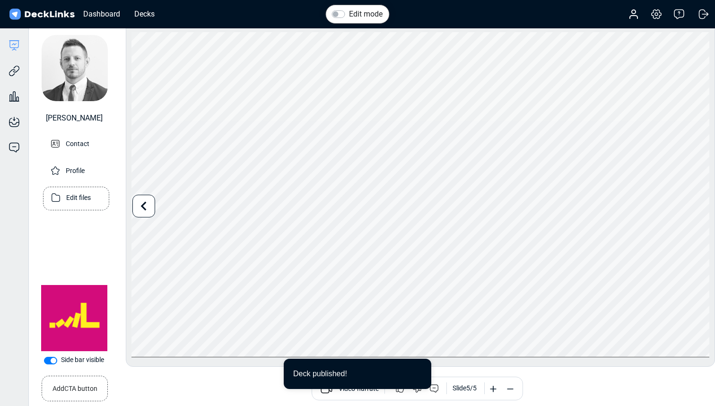
click at [91, 199] on p "Edit files" at bounding box center [78, 197] width 25 height 12
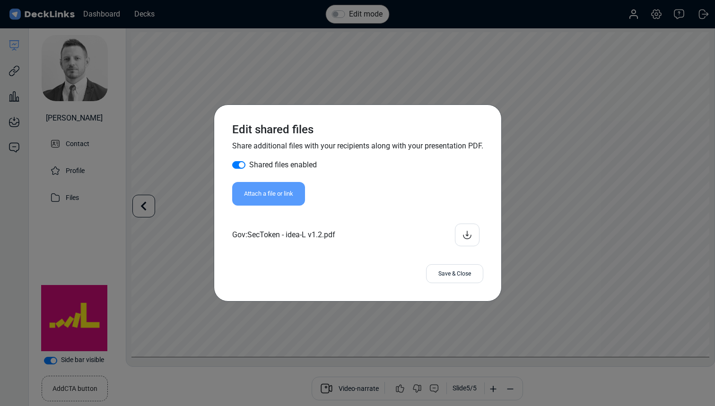
click at [249, 163] on label "Shared files enabled" at bounding box center [283, 164] width 68 height 11
click at [237, 163] on input "Shared files enabled" at bounding box center [236, 163] width 8 height 9
checkbox input "false"
click at [460, 270] on div "Save & Close" at bounding box center [454, 273] width 57 height 19
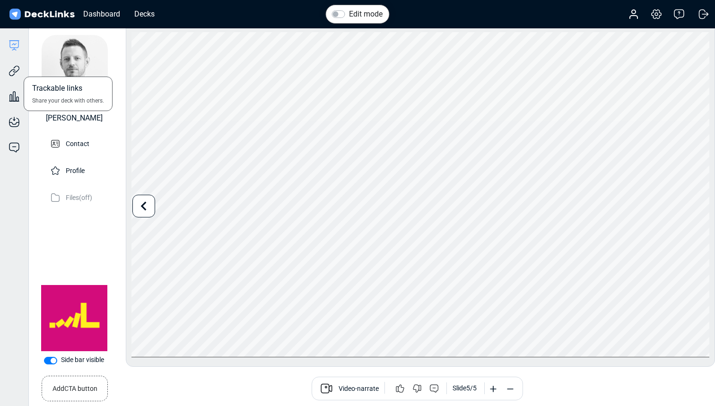
click at [23, 67] on div "Trackable links Share your deck with others." at bounding box center [14, 64] width 28 height 26
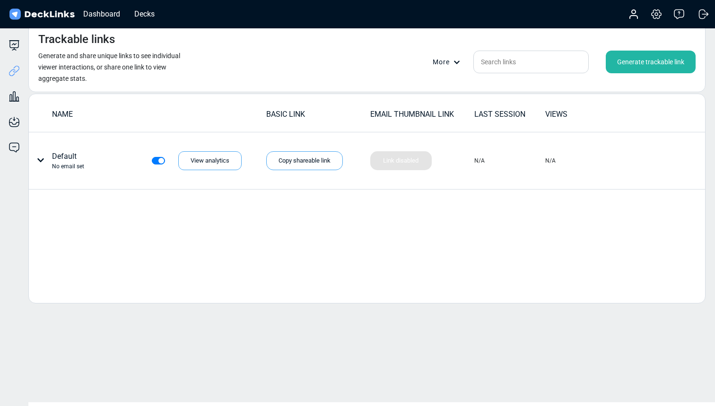
click at [643, 60] on div "Generate trackable link" at bounding box center [651, 62] width 90 height 23
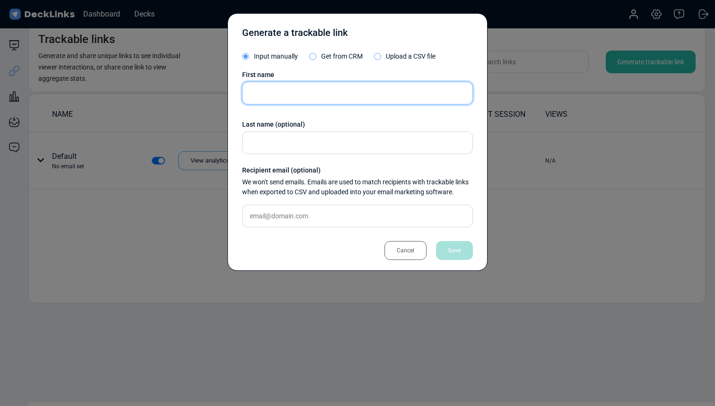
click at [326, 88] on input "text" at bounding box center [357, 93] width 231 height 23
type input "[PERSON_NAME]"
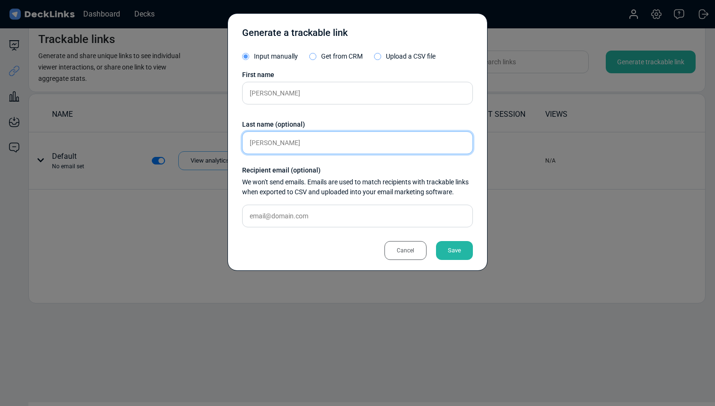
type input "[PERSON_NAME]"
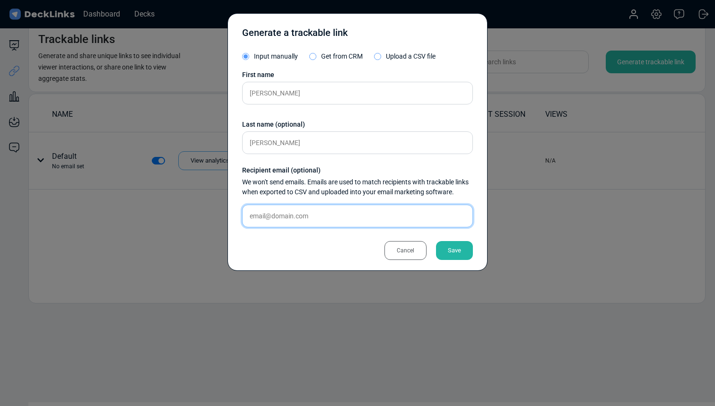
click at [345, 212] on input "text" at bounding box center [357, 216] width 231 height 23
paste input "[PERSON_NAME][EMAIL_ADDRESS][DOMAIN_NAME]"
type input "[PERSON_NAME][EMAIL_ADDRESS][DOMAIN_NAME]"
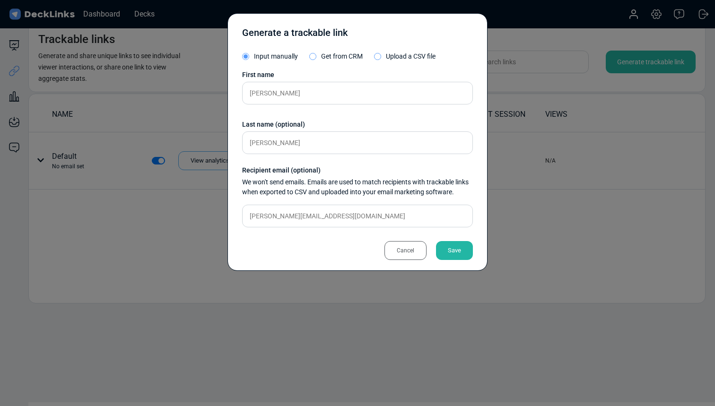
click at [461, 251] on div "Save" at bounding box center [454, 250] width 37 height 19
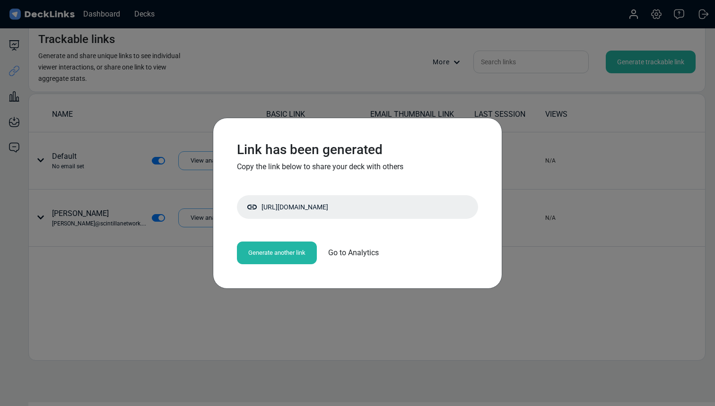
click at [206, 308] on div "Link has been generated Copy the link below to share your deck with others http…" at bounding box center [357, 203] width 715 height 406
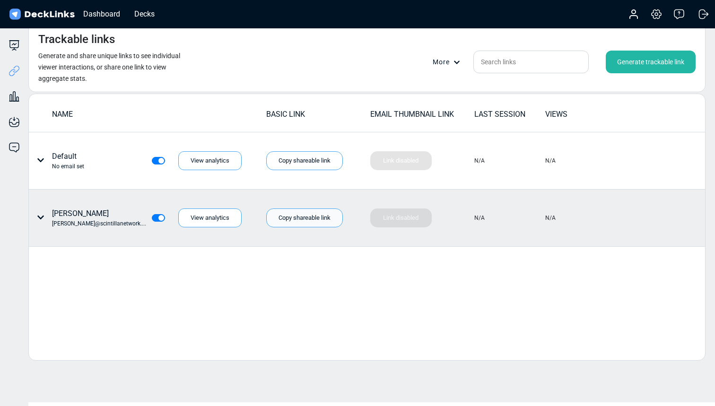
click at [313, 222] on div "Copy shareable link" at bounding box center [304, 218] width 77 height 19
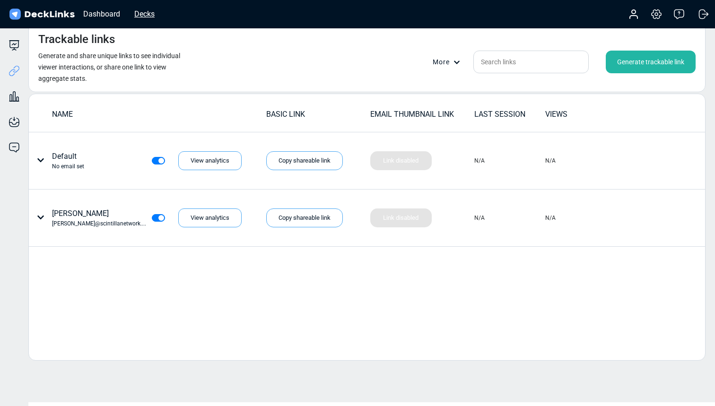
click at [154, 13] on div "Decks" at bounding box center [145, 14] width 30 height 12
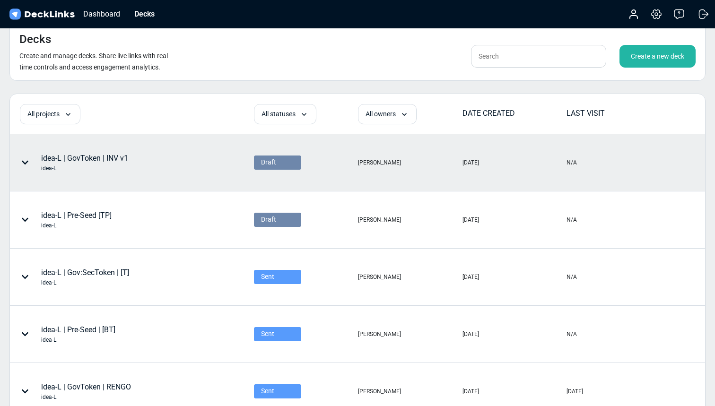
click at [291, 152] on div "Draft" at bounding box center [306, 163] width 104 height 56
click at [26, 160] on icon at bounding box center [25, 163] width 8 height 8
click at [181, 172] on div at bounding box center [357, 203] width 715 height 406
click at [28, 163] on icon at bounding box center [25, 163] width 8 height 8
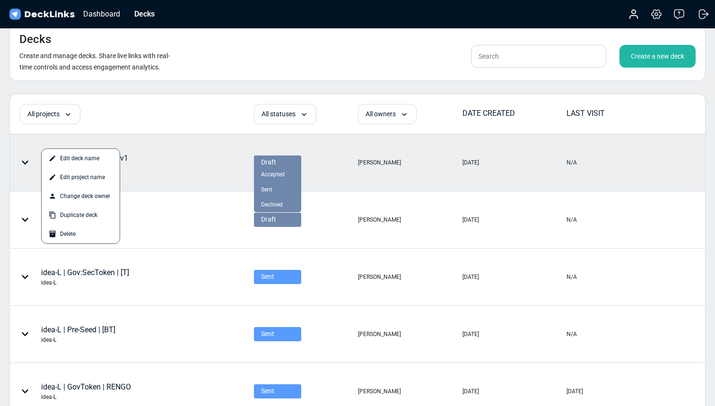
click at [259, 167] on div "option Accepted focused, 2 of 4. 3 results available. Use Up and Down to choose…" at bounding box center [277, 163] width 47 height 14
click at [274, 187] on div "Sent" at bounding box center [277, 189] width 33 height 9
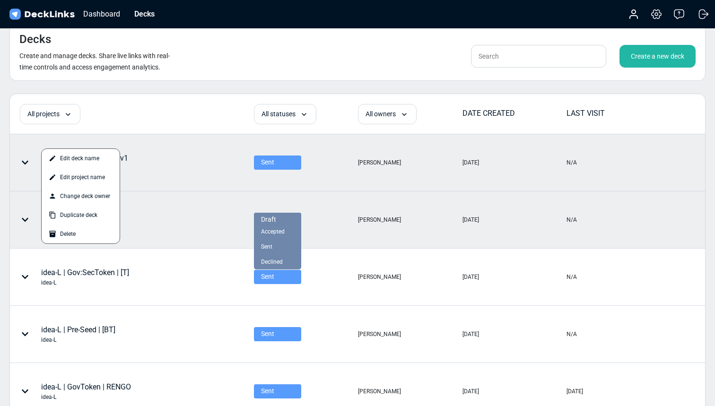
click at [276, 224] on div "Draft" at bounding box center [277, 220] width 33 height 10
click at [275, 248] on div "Sent" at bounding box center [277, 247] width 33 height 9
click at [423, 37] on div "Decks Create and manage decks. Share live links with real-time controls and acc…" at bounding box center [357, 52] width 696 height 58
click at [200, 103] on div at bounding box center [357, 203] width 715 height 406
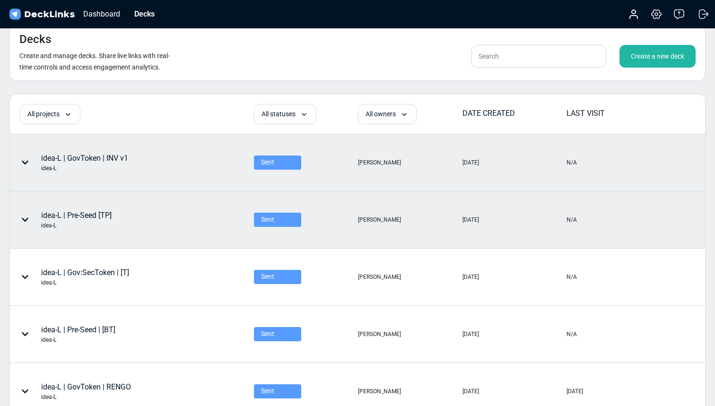
click at [663, 45] on div "Create a new deck" at bounding box center [658, 56] width 76 height 23
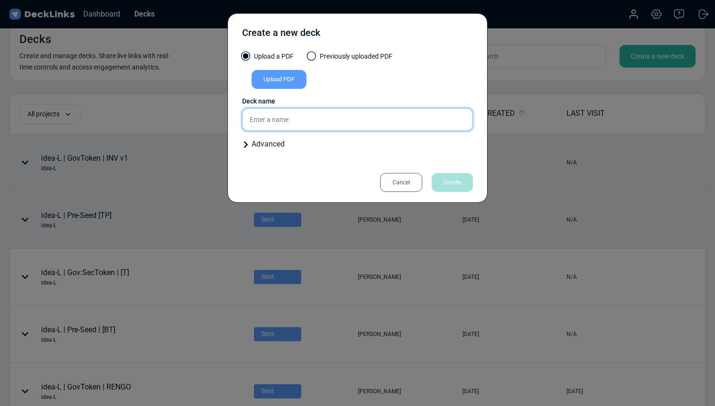
click at [292, 121] on input "text" at bounding box center [357, 119] width 231 height 23
click at [317, 54] on label "Previously uploaded PDF" at bounding box center [350, 59] width 85 height 15
click at [0, 0] on input "Previously uploaded PDF" at bounding box center [0, 0] width 0 height 0
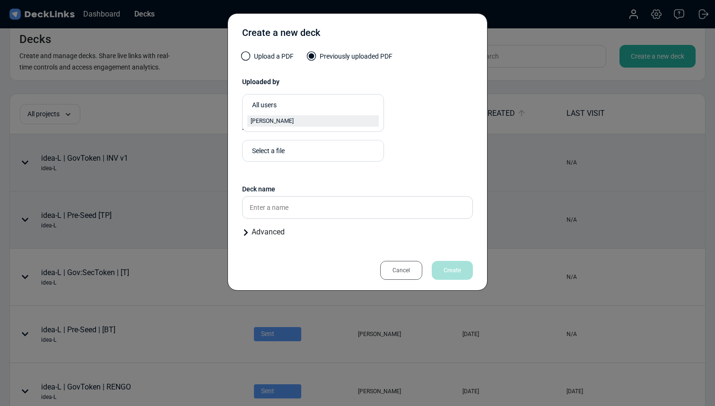
click at [281, 122] on span "[PERSON_NAME]" at bounding box center [272, 121] width 43 height 9
click at [280, 148] on div "Select a file" at bounding box center [310, 152] width 117 height 10
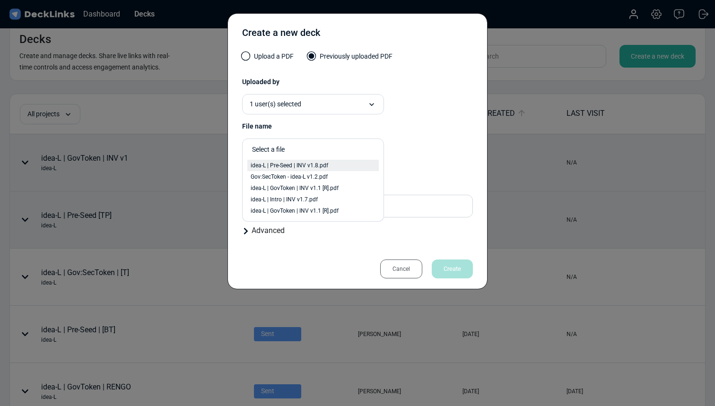
click at [296, 165] on span "idea-L | Pre-Seed | INV v1.8.pdf" at bounding box center [290, 165] width 78 height 9
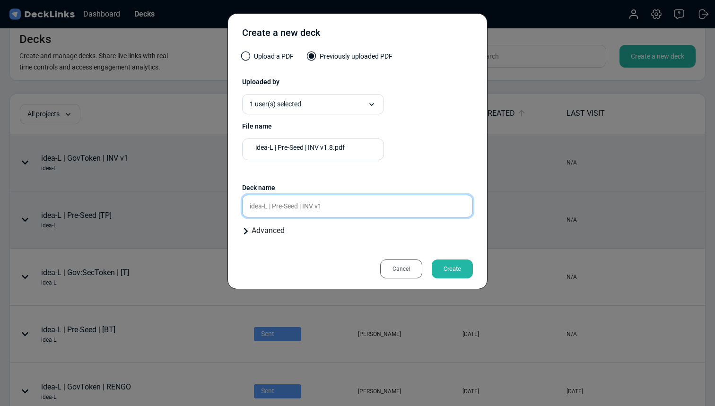
click at [410, 211] on input "idea-L | Pre-Seed | INV v1" at bounding box center [357, 206] width 231 height 23
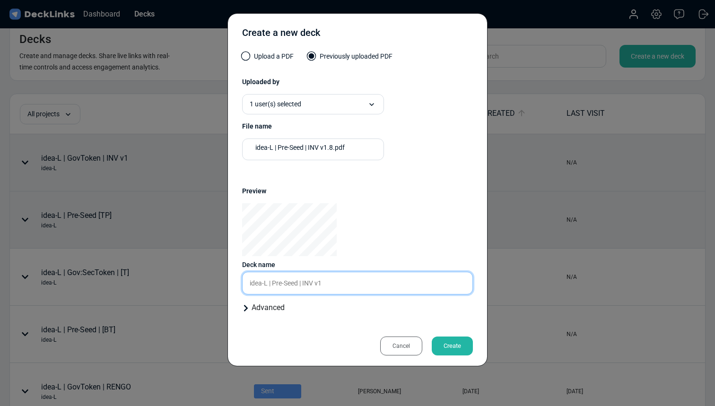
drag, startPoint x: 302, startPoint y: 280, endPoint x: 379, endPoint y: 280, distance: 76.6
click at [379, 280] on input "idea-L | Pre-Seed | INV v1" at bounding box center [357, 283] width 231 height 23
drag, startPoint x: 346, startPoint y: 288, endPoint x: 303, endPoint y: 283, distance: 43.3
click at [303, 283] on input "idea-L | Pre-Seed | INV v1" at bounding box center [357, 283] width 231 height 23
paste input "hello@nascent"
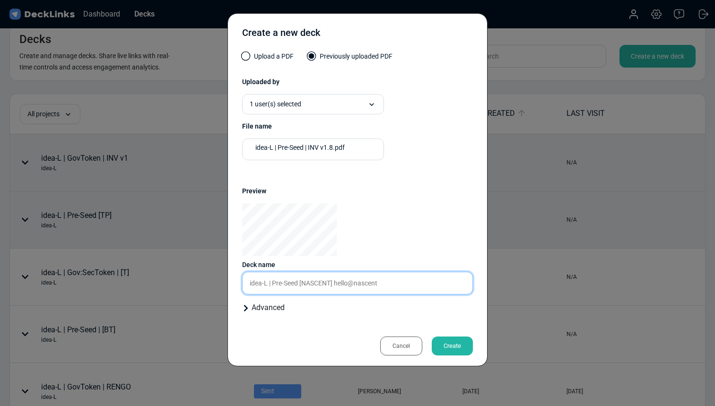
drag, startPoint x: 335, startPoint y: 283, endPoint x: 543, endPoint y: 270, distance: 207.7
click at [543, 270] on div "Create a new deck Upload a PDF Previously uploaded PDF Uploaded by 1 user(s) se…" at bounding box center [357, 203] width 715 height 406
click at [357, 283] on input "idea-L | Pre-Seed [NASCENT] hello@nascent" at bounding box center [357, 283] width 231 height 23
drag, startPoint x: 335, startPoint y: 285, endPoint x: 392, endPoint y: 286, distance: 56.8
click at [392, 286] on input "idea-L | Pre-Seed [NASCENT] hello@nascent" at bounding box center [357, 283] width 231 height 23
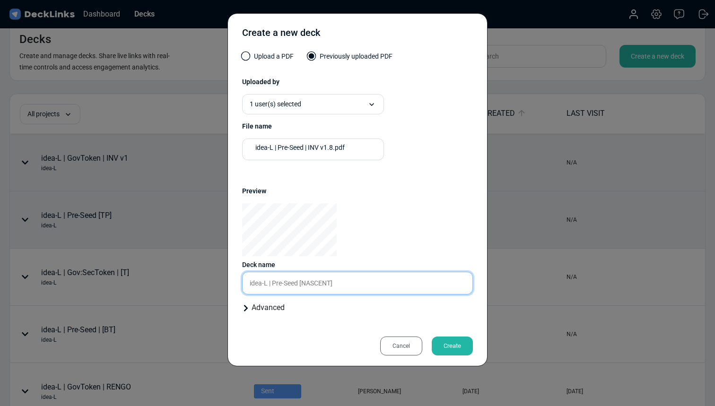
type input "idea-L | Pre-Seed [NASCENT]"
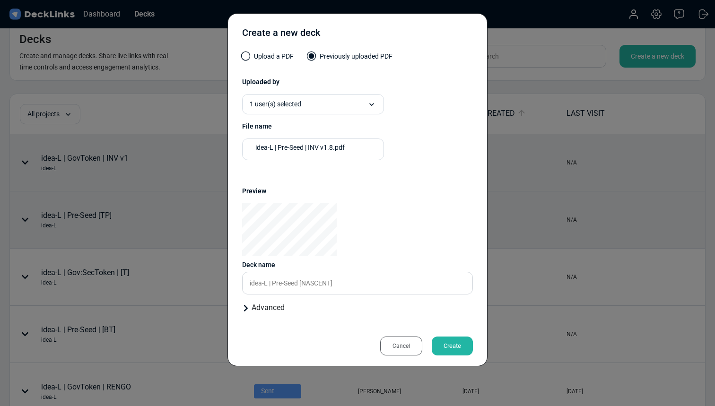
click at [274, 306] on div "Advanced" at bounding box center [357, 307] width 231 height 11
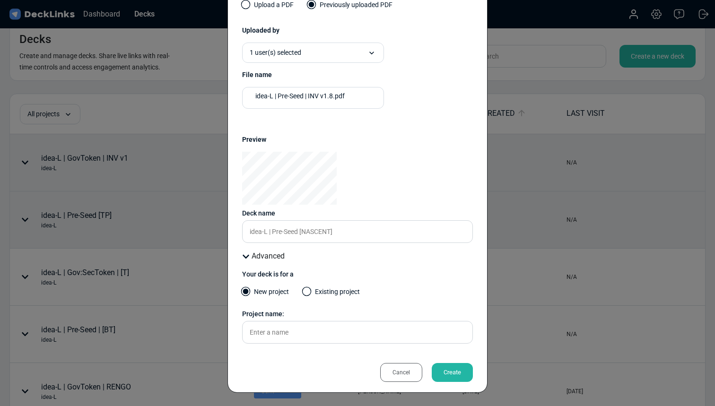
scroll to position [52, 0]
click at [299, 292] on div "New project Existing project" at bounding box center [357, 296] width 231 height 18
click at [311, 292] on span at bounding box center [306, 291] width 9 height 9
click at [0, 0] on input "Existing project" at bounding box center [0, 0] width 0 height 0
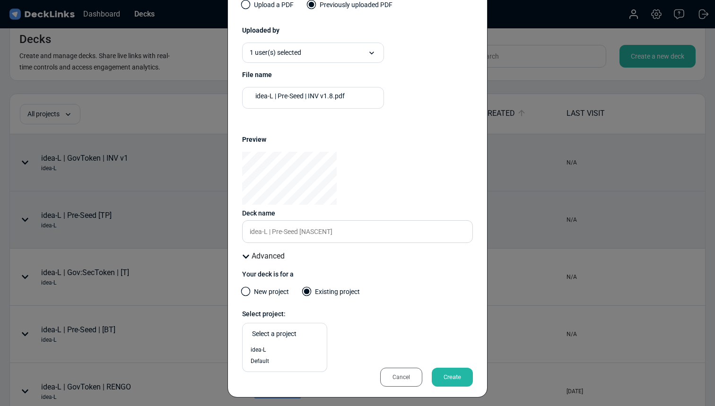
click at [299, 342] on div "Select a project" at bounding box center [282, 334] width 70 height 16
click at [289, 350] on div "idea-L" at bounding box center [285, 350] width 68 height 9
click at [456, 373] on div "Create" at bounding box center [452, 377] width 41 height 19
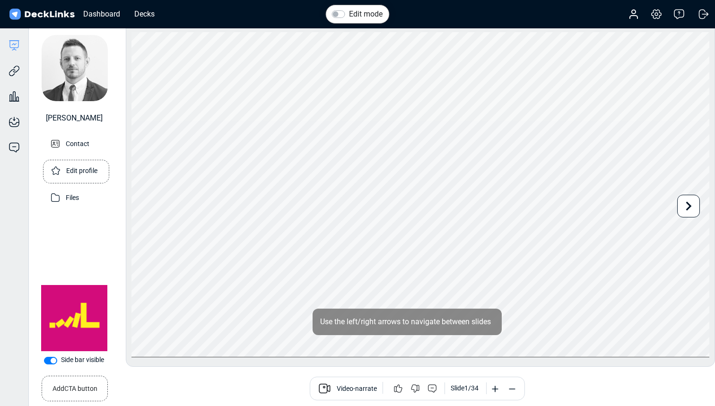
click at [89, 163] on div "Edit profile" at bounding box center [76, 171] width 54 height 23
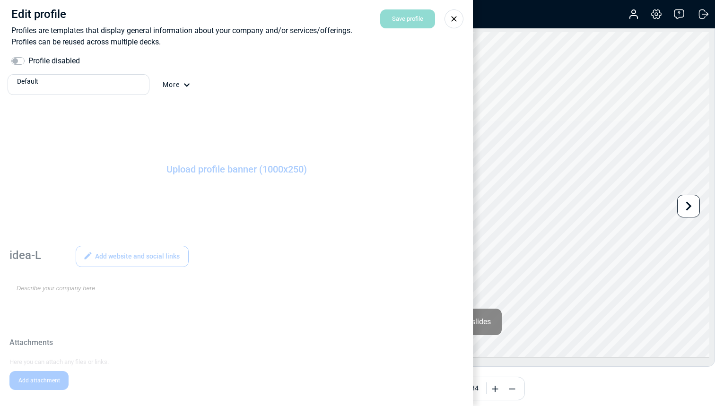
click at [130, 84] on div "Default" at bounding box center [81, 82] width 128 height 10
click at [97, 118] on div "idea-L" at bounding box center [78, 117] width 134 height 10
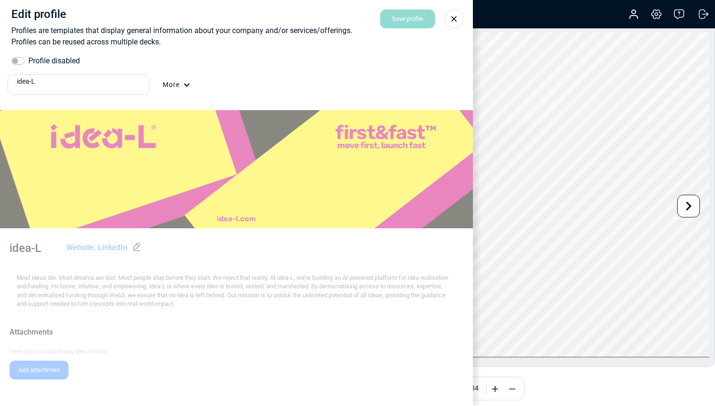
click at [28, 61] on label "Profile disabled" at bounding box center [54, 60] width 52 height 11
click at [19, 61] on input "Profile disabled" at bounding box center [15, 59] width 8 height 9
checkbox input "true"
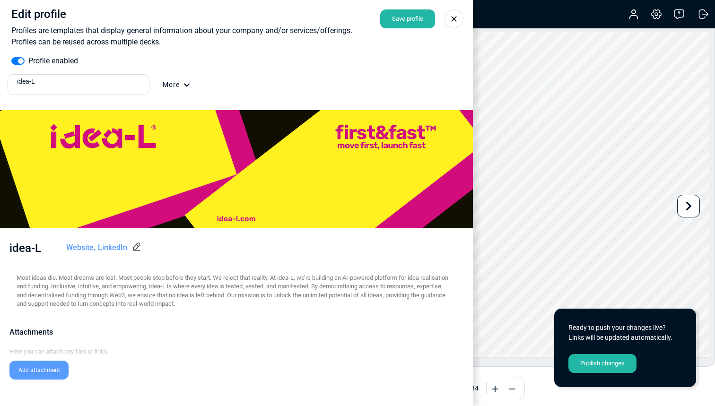
click at [456, 20] on icon at bounding box center [454, 19] width 6 height 6
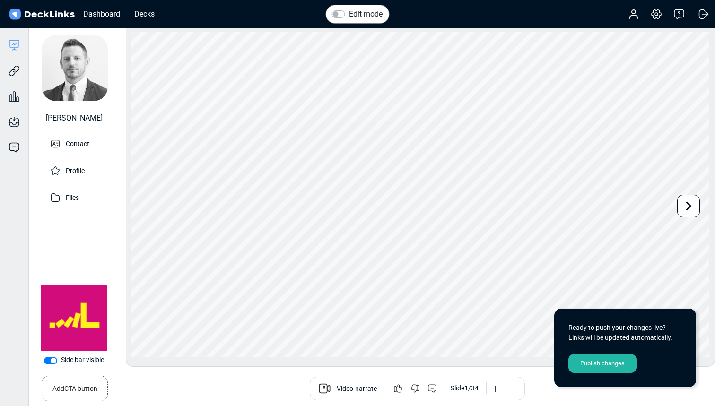
click at [610, 369] on div "Publish changes" at bounding box center [603, 363] width 68 height 19
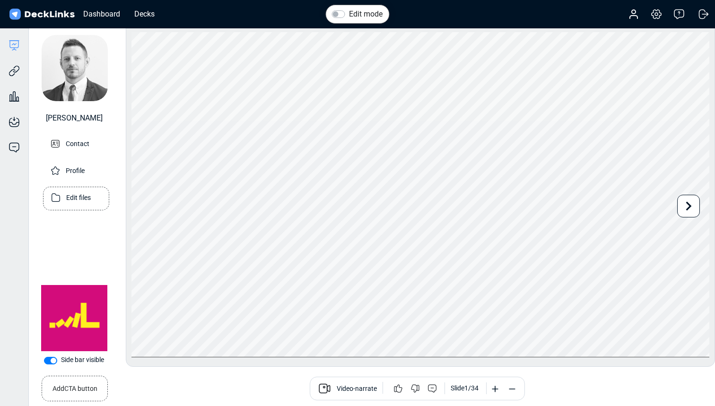
click at [93, 200] on div "Edit files" at bounding box center [76, 198] width 54 height 23
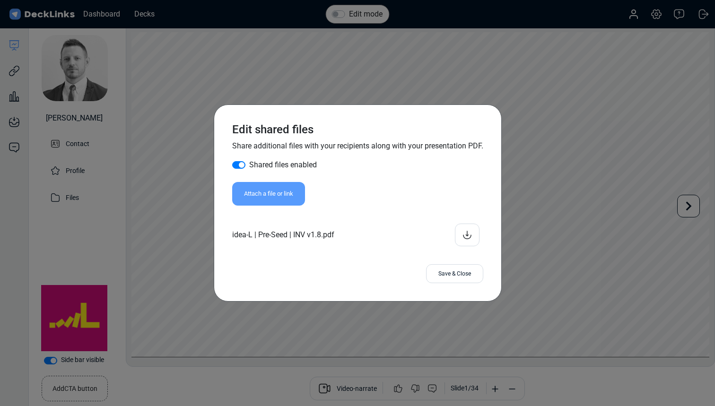
click at [249, 163] on label "Shared files enabled" at bounding box center [283, 164] width 68 height 11
click at [234, 163] on input "Shared files enabled" at bounding box center [236, 163] width 8 height 9
checkbox input "false"
click at [461, 273] on div "Save & Close" at bounding box center [454, 273] width 57 height 19
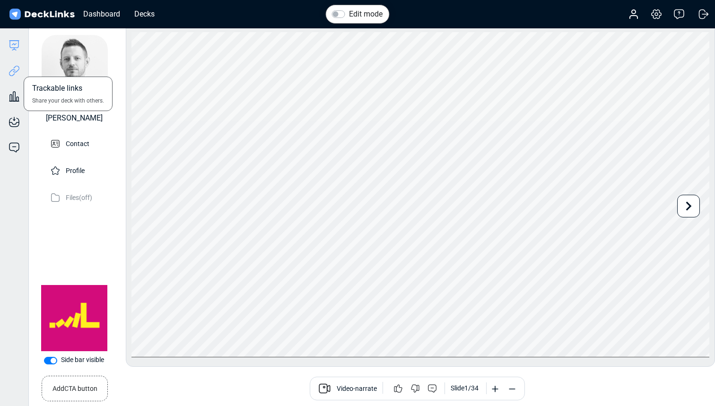
click at [15, 72] on icon at bounding box center [16, 69] width 7 height 7
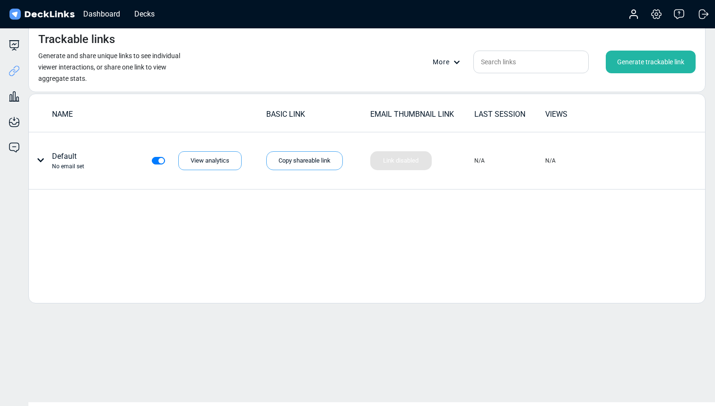
click at [638, 58] on div "Generate trackable link" at bounding box center [651, 62] width 90 height 23
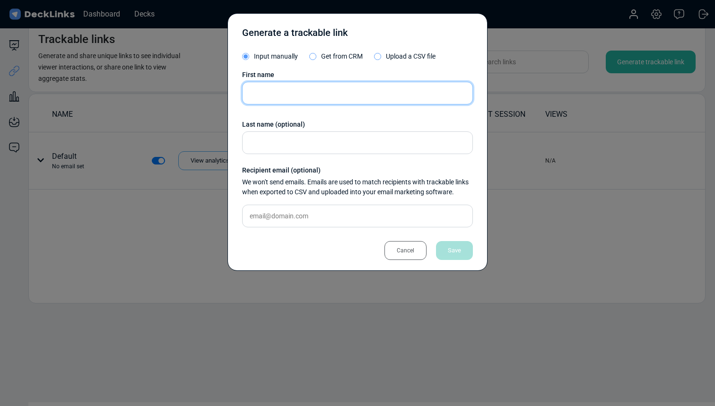
click at [269, 89] on input "text" at bounding box center [357, 93] width 231 height 23
type input "NASCENT"
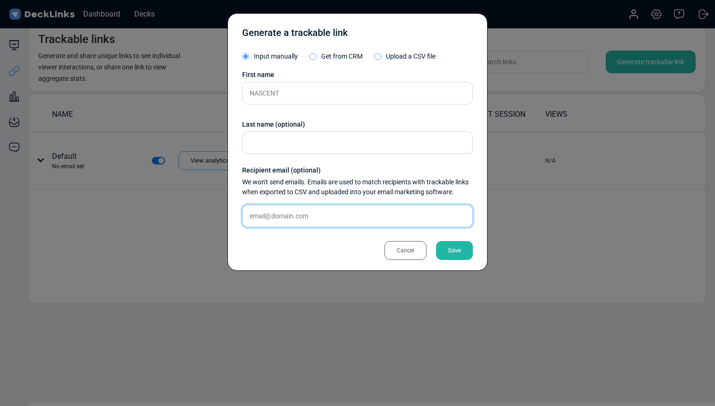
click at [271, 216] on input "text" at bounding box center [357, 216] width 231 height 23
paste input "hello@nascent.xyz"
type input "hello@nascent.xyz"
click at [465, 254] on div "Save" at bounding box center [454, 250] width 37 height 19
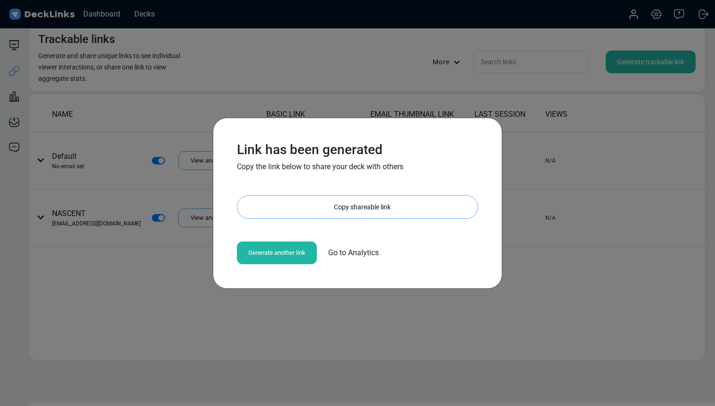
click at [364, 194] on div "Link has been generated Copy the link below to share your deck with others http…" at bounding box center [358, 203] width 260 height 142
click at [360, 206] on div "Copy shareable link" at bounding box center [362, 207] width 231 height 23
